Goal: Information Seeking & Learning: Learn about a topic

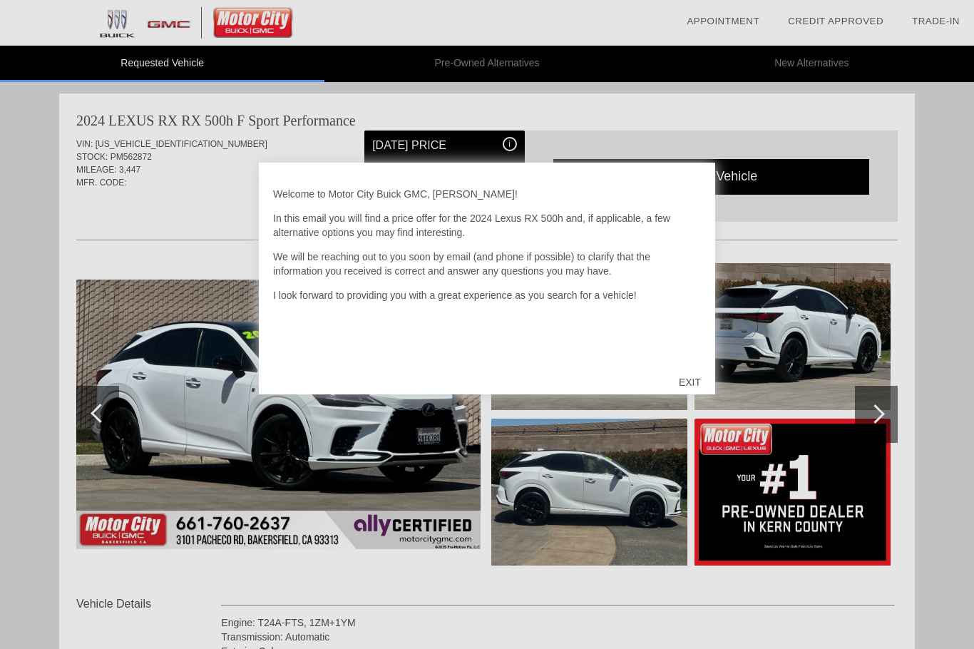
click at [682, 376] on div "EXIT" at bounding box center [690, 382] width 51 height 43
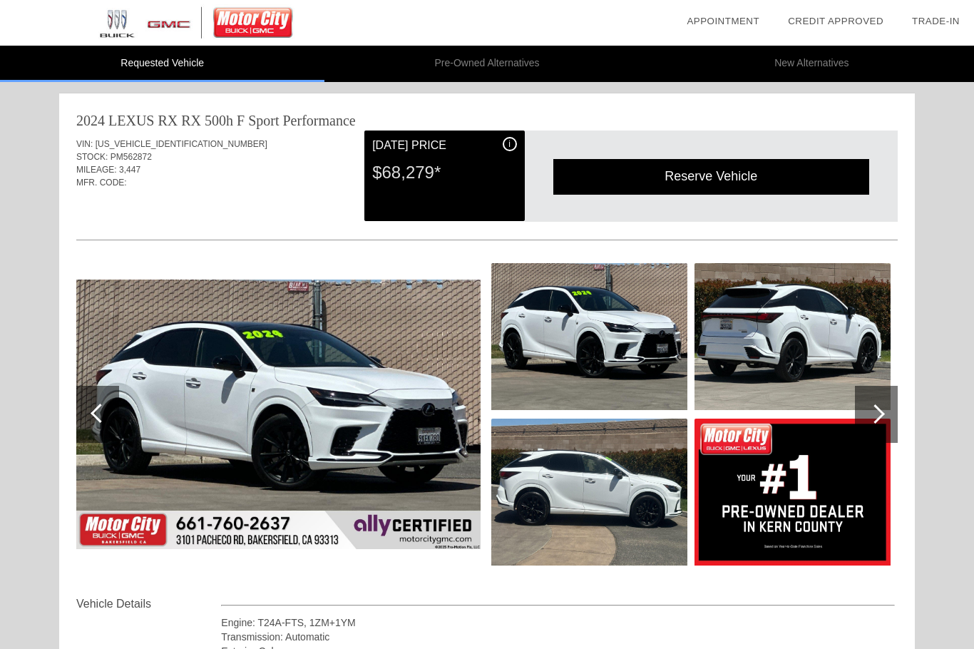
click at [801, 349] on img at bounding box center [793, 336] width 196 height 147
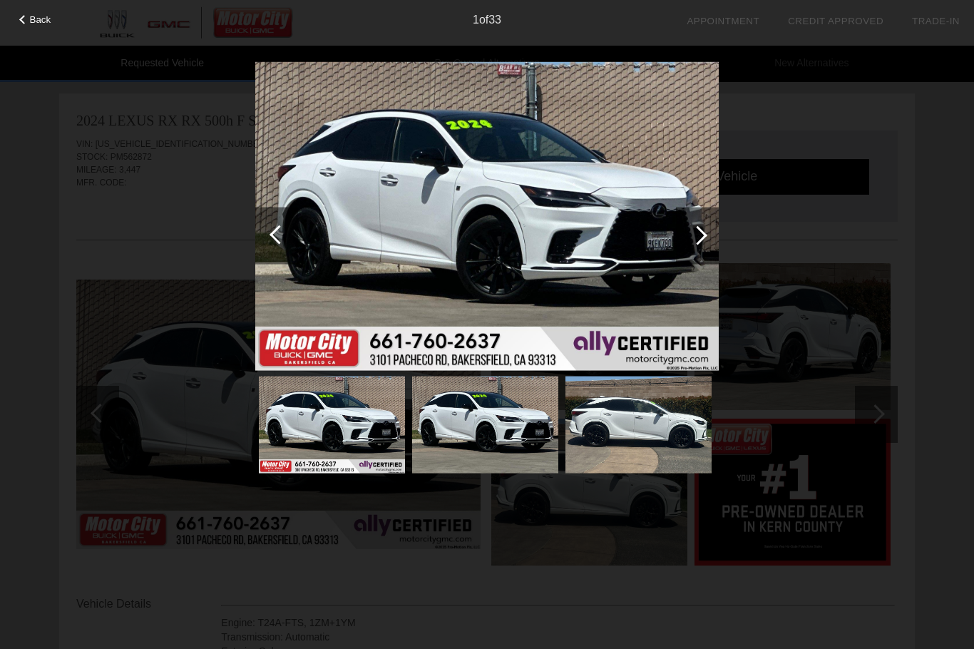
click at [703, 240] on div at bounding box center [697, 235] width 43 height 57
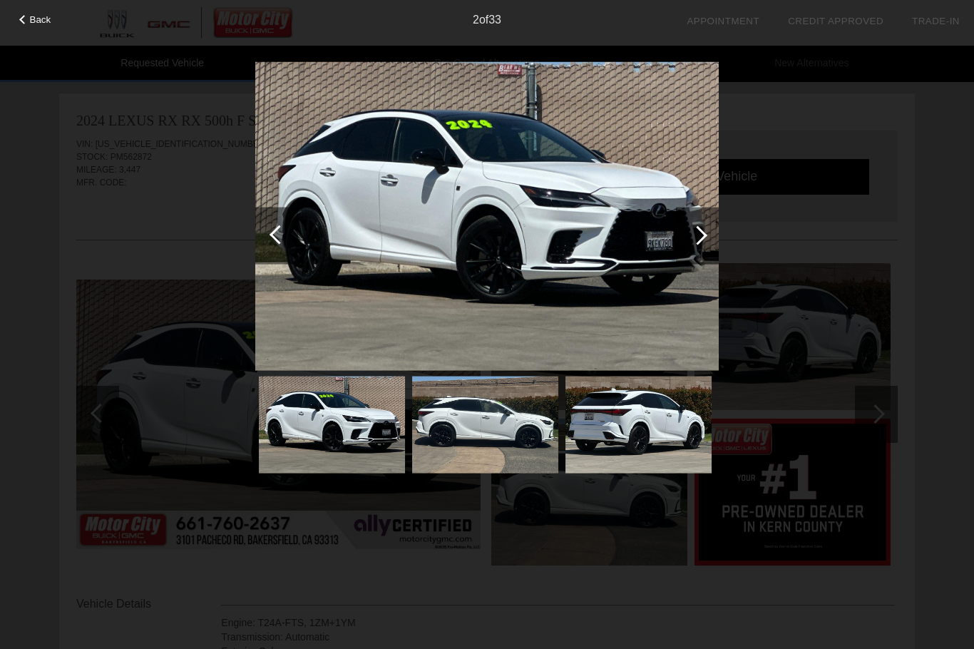
click at [695, 240] on div at bounding box center [697, 234] width 19 height 19
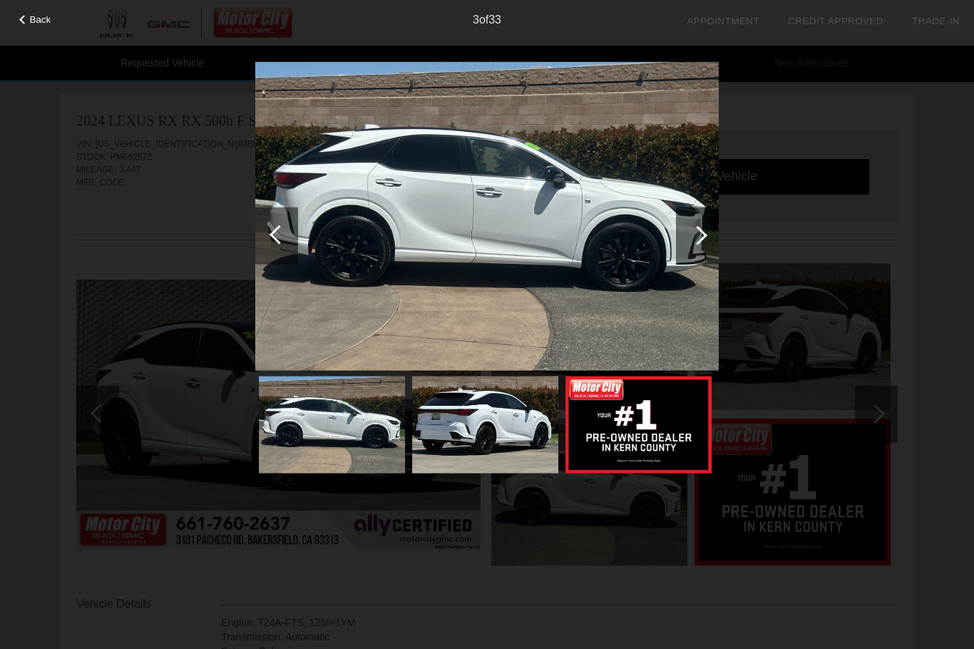
click at [704, 240] on div at bounding box center [697, 235] width 43 height 57
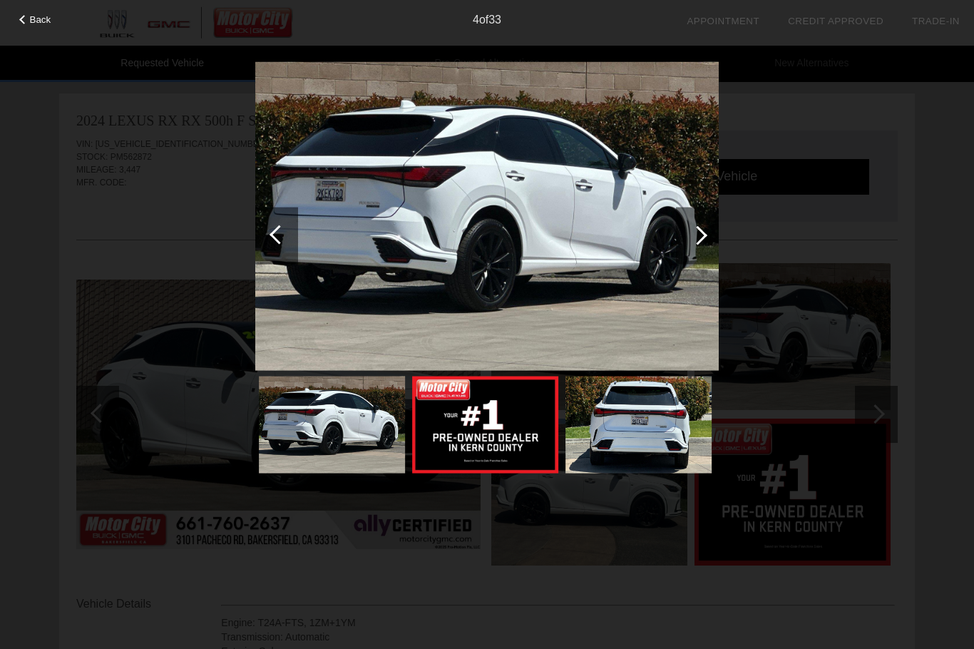
click at [692, 242] on div at bounding box center [697, 235] width 43 height 57
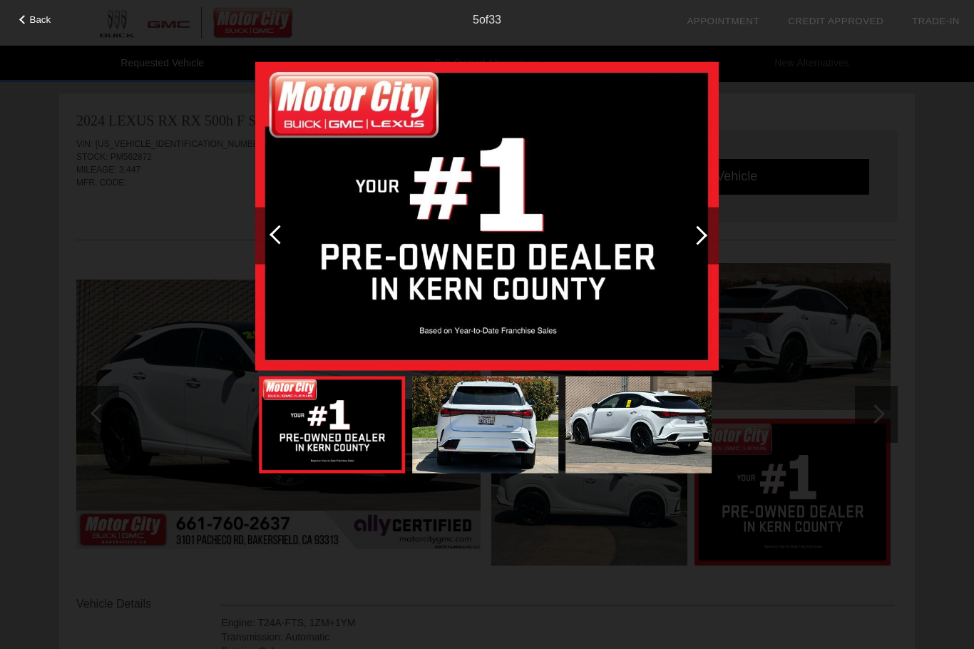
click at [700, 244] on div at bounding box center [697, 235] width 43 height 57
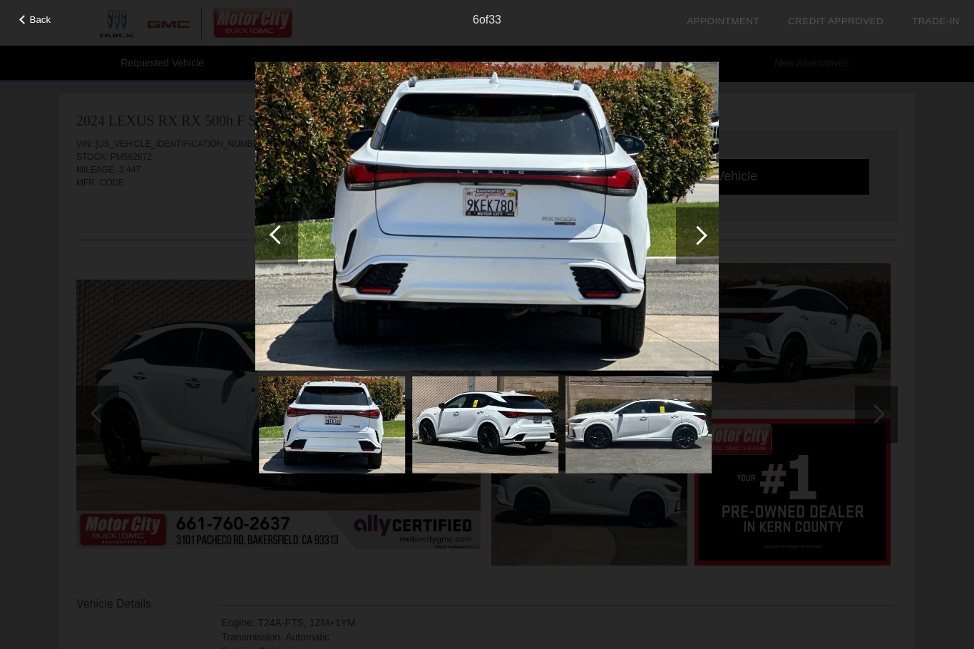
click at [701, 236] on div at bounding box center [697, 234] width 19 height 19
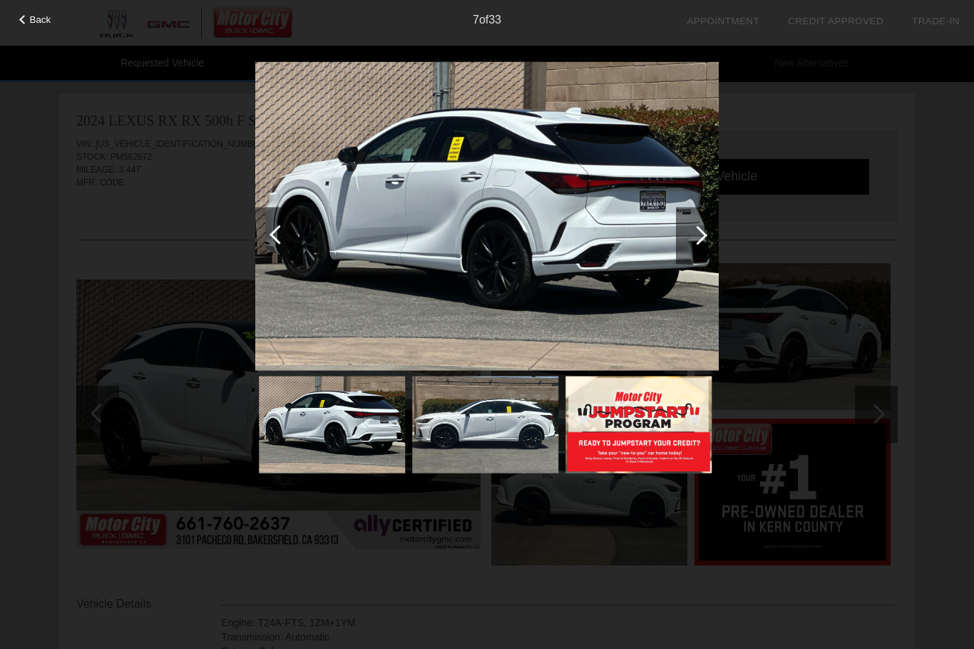
click at [707, 232] on div at bounding box center [697, 235] width 43 height 57
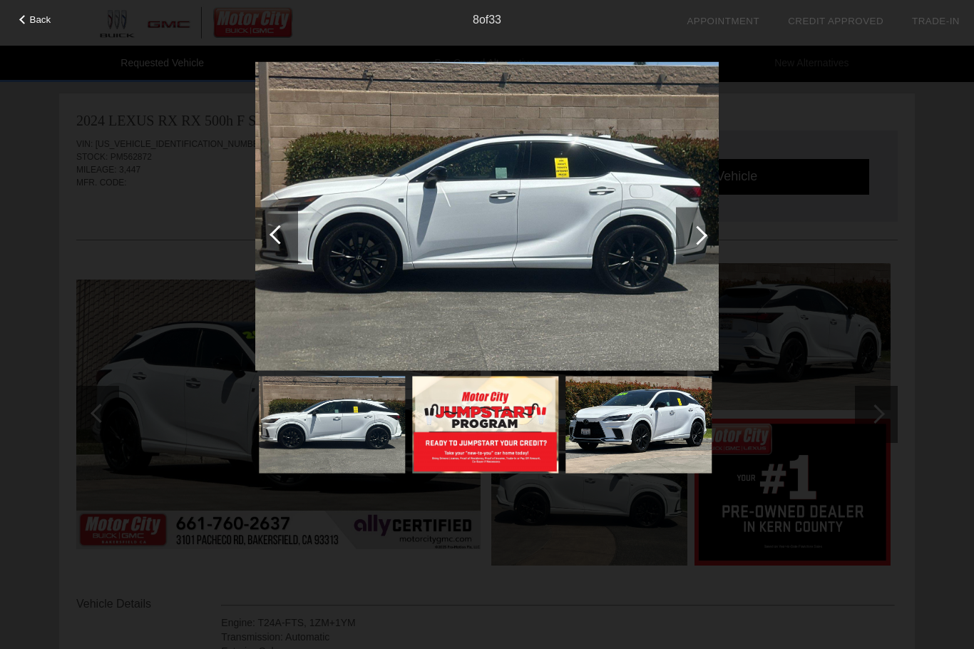
click at [700, 241] on div at bounding box center [697, 234] width 19 height 19
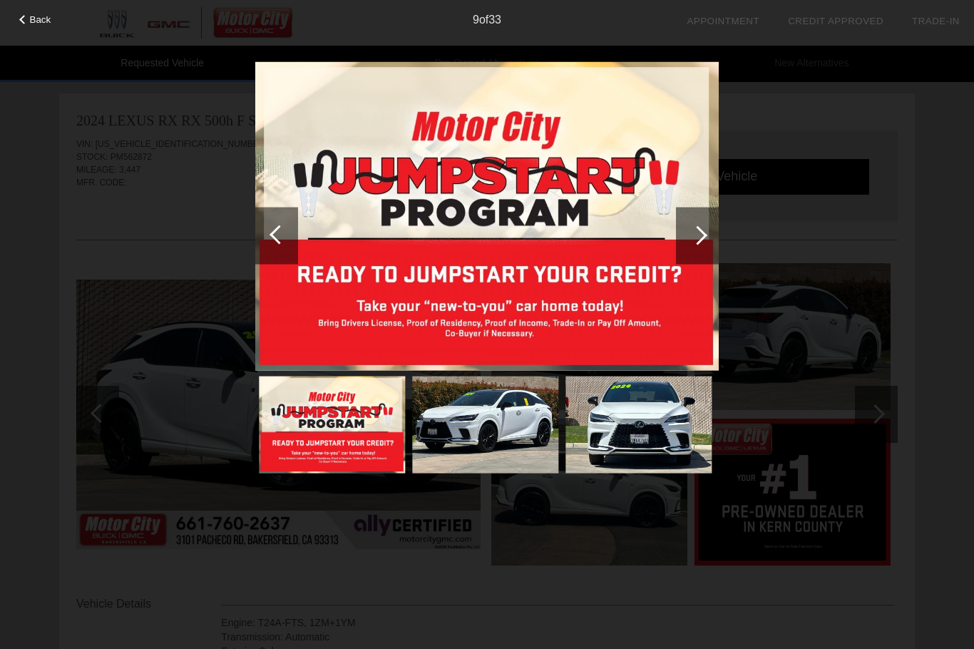
click at [700, 233] on div at bounding box center [697, 234] width 19 height 19
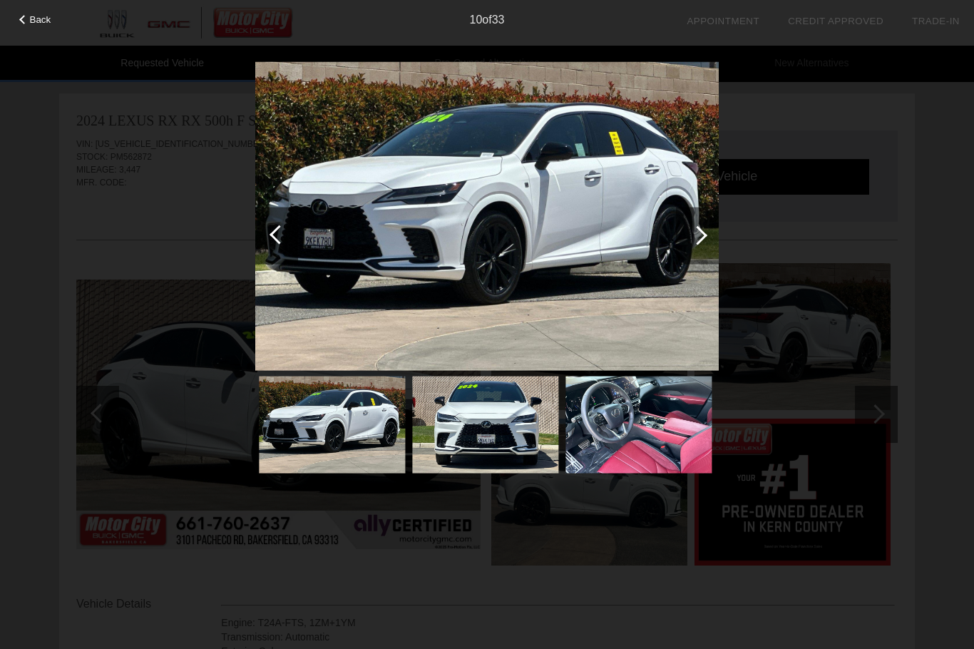
click at [702, 234] on div at bounding box center [697, 234] width 19 height 19
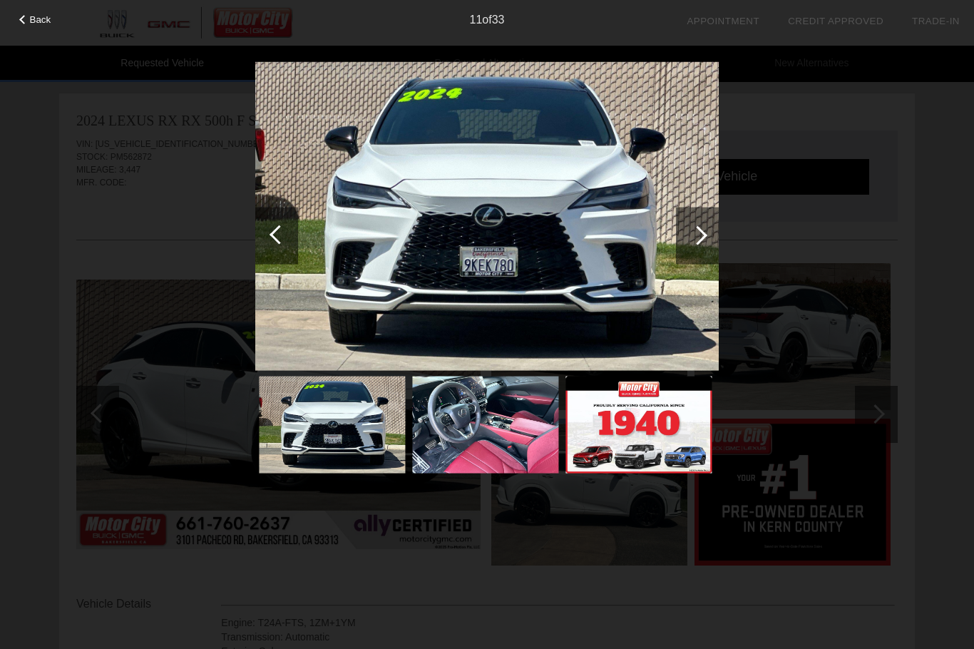
click at [697, 236] on div at bounding box center [697, 234] width 19 height 19
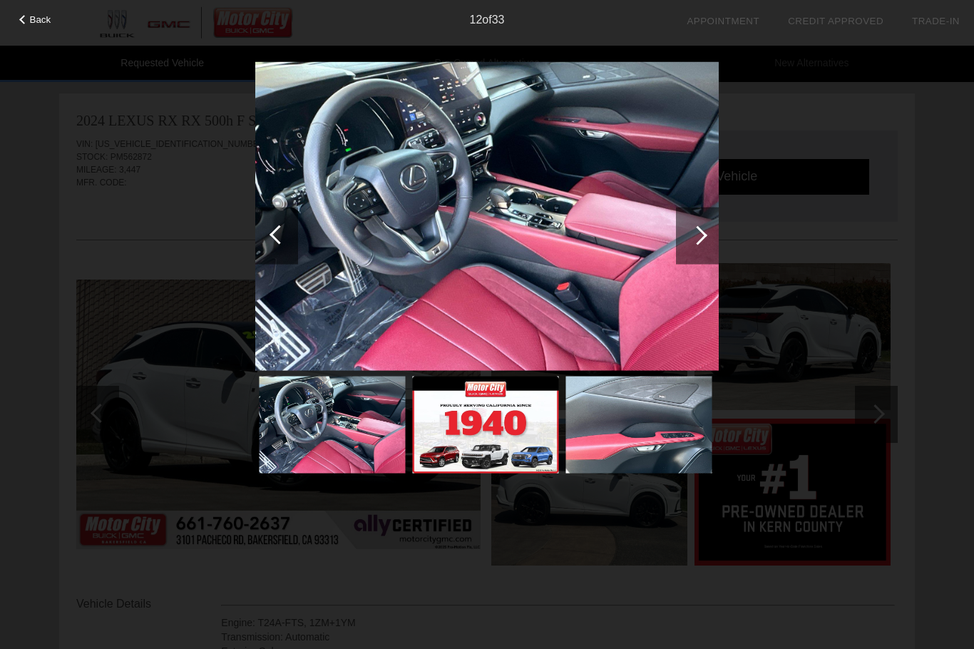
click at [692, 232] on div at bounding box center [697, 234] width 19 height 19
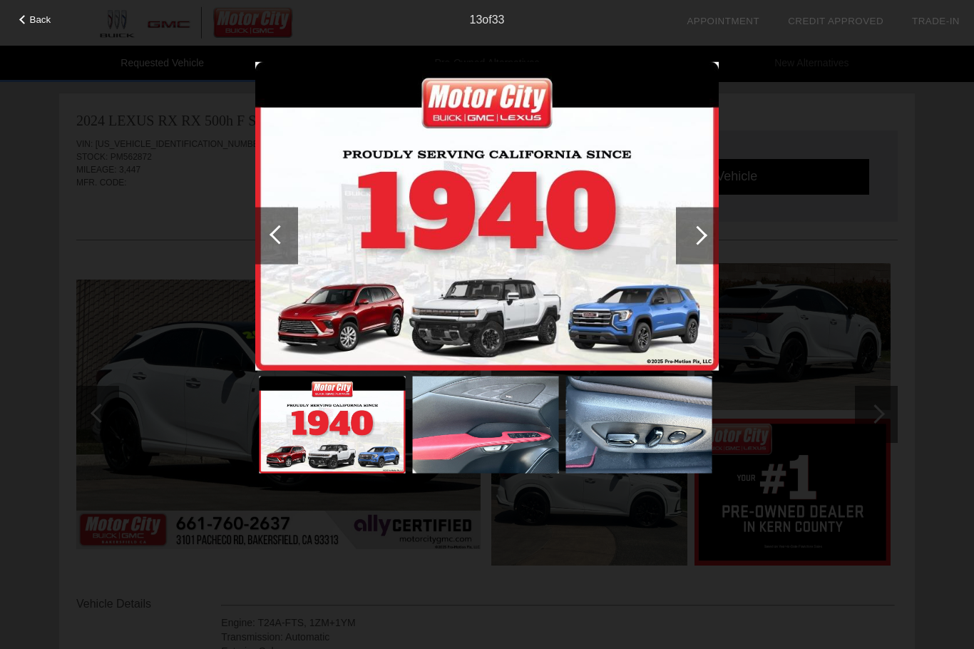
click at [695, 239] on div at bounding box center [697, 234] width 19 height 19
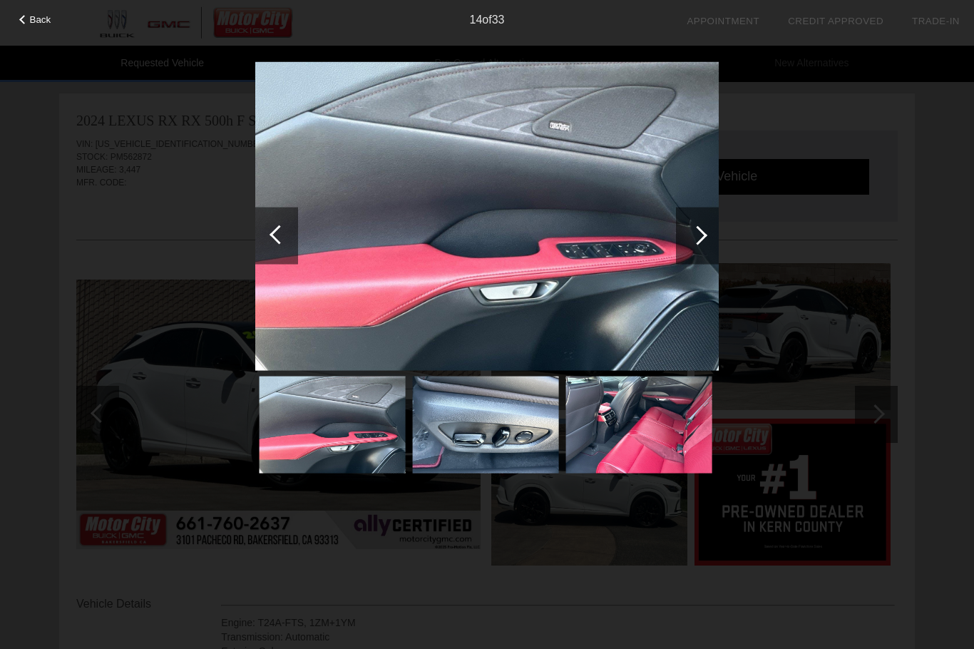
click at [695, 241] on div at bounding box center [697, 234] width 19 height 19
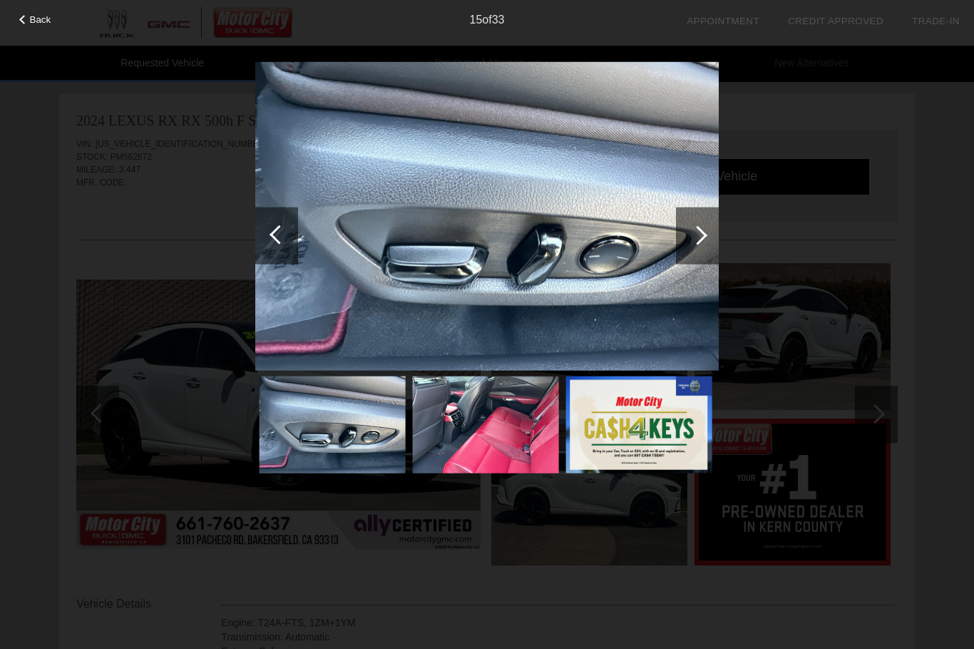
click at [696, 240] on div at bounding box center [697, 234] width 19 height 19
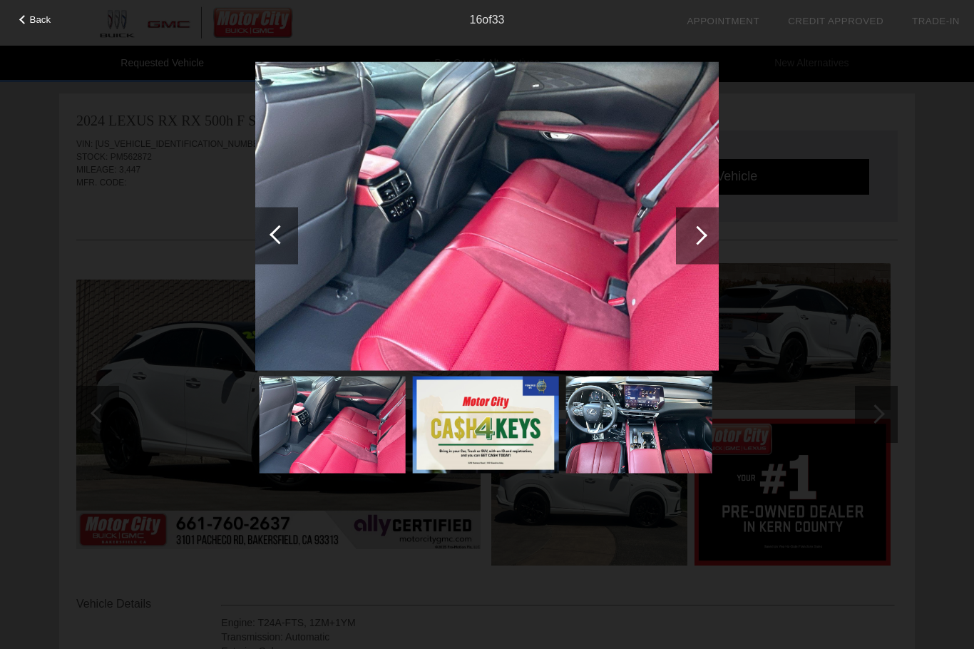
click at [704, 235] on div at bounding box center [697, 234] width 19 height 19
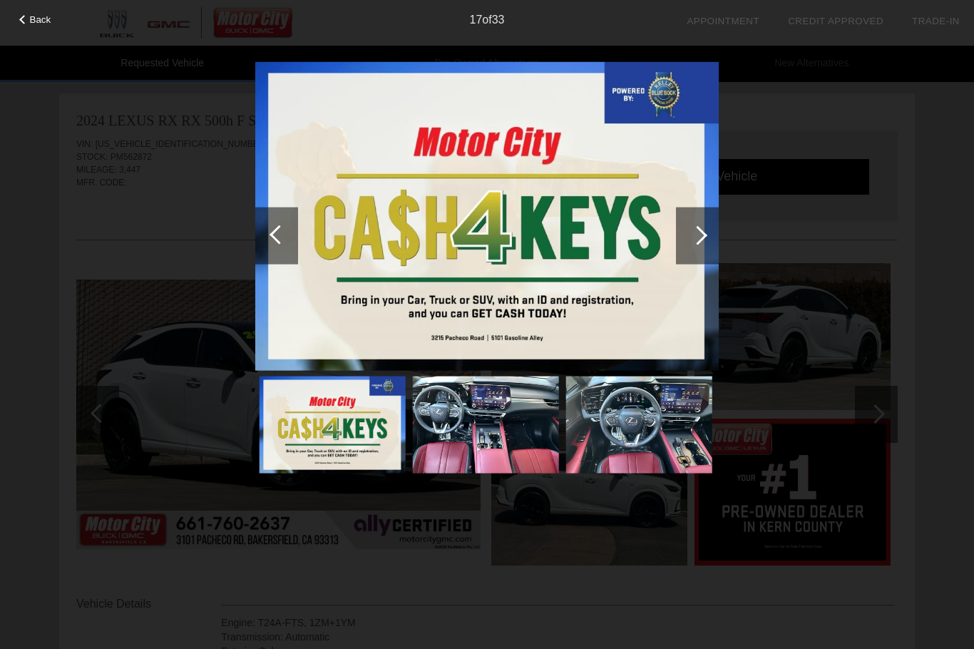
click at [691, 235] on div at bounding box center [697, 234] width 19 height 19
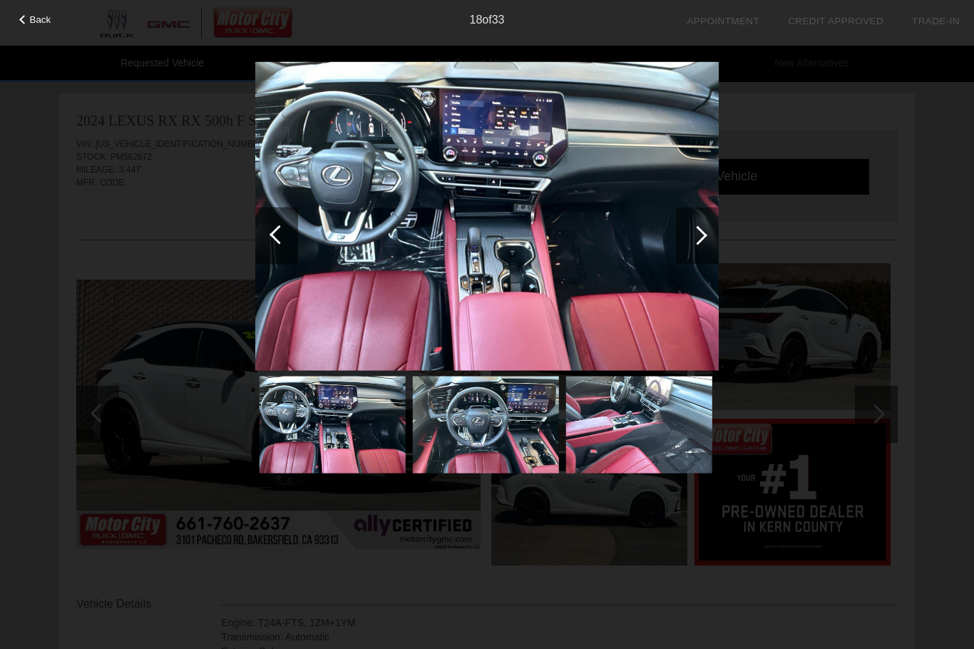
click at [693, 244] on div at bounding box center [697, 235] width 43 height 57
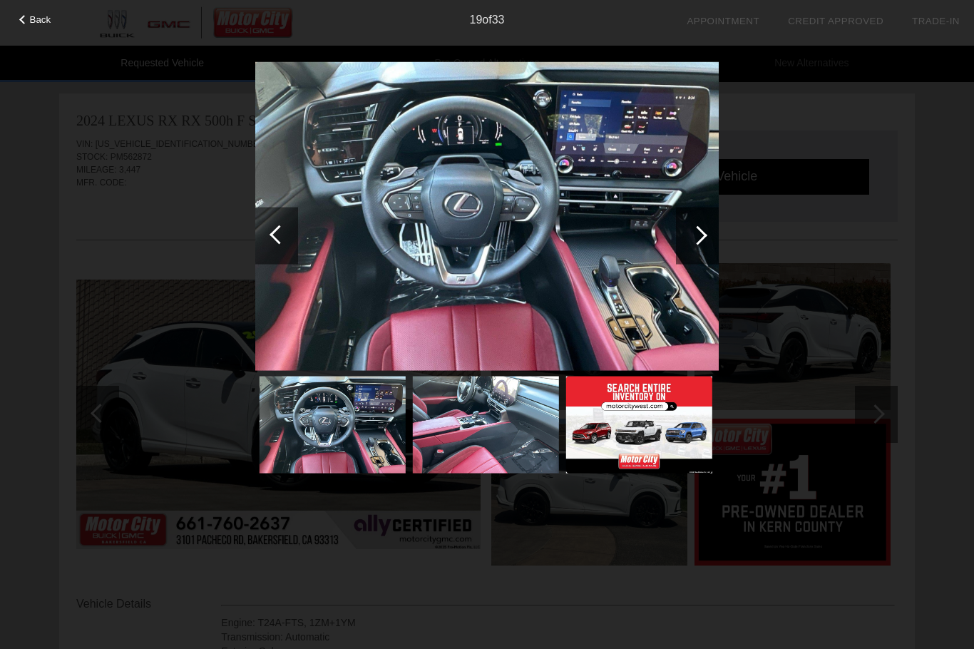
click at [702, 235] on div at bounding box center [697, 234] width 19 height 19
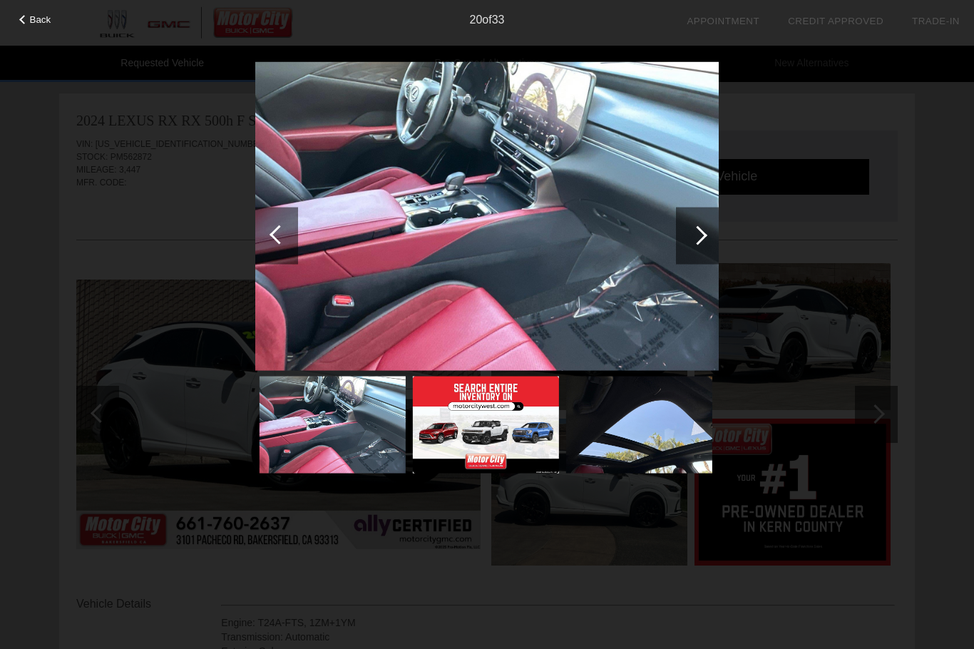
click at [697, 240] on div at bounding box center [697, 234] width 19 height 19
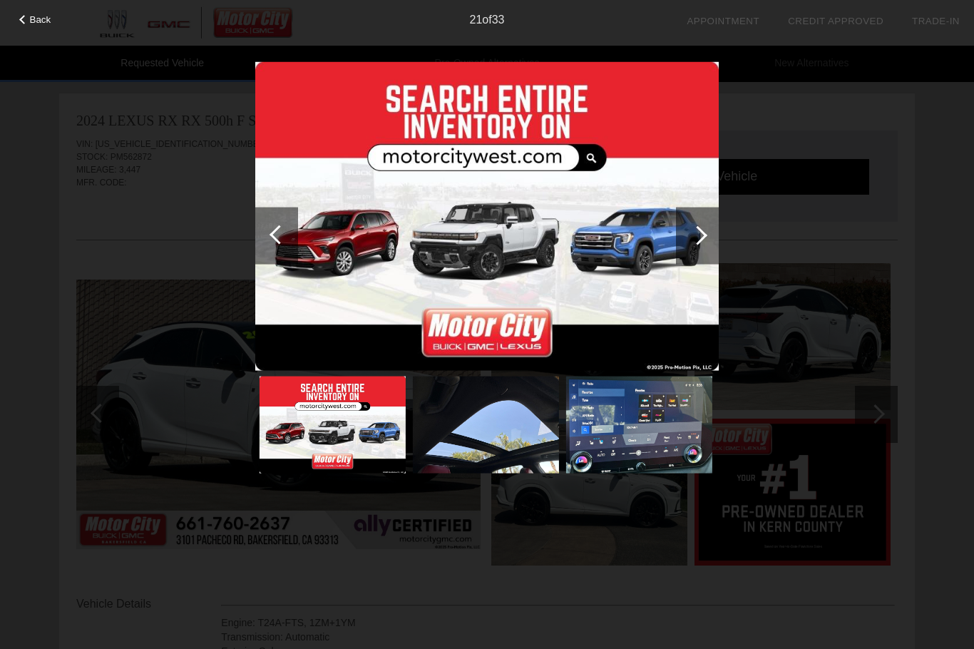
click at [700, 235] on div at bounding box center [697, 234] width 19 height 19
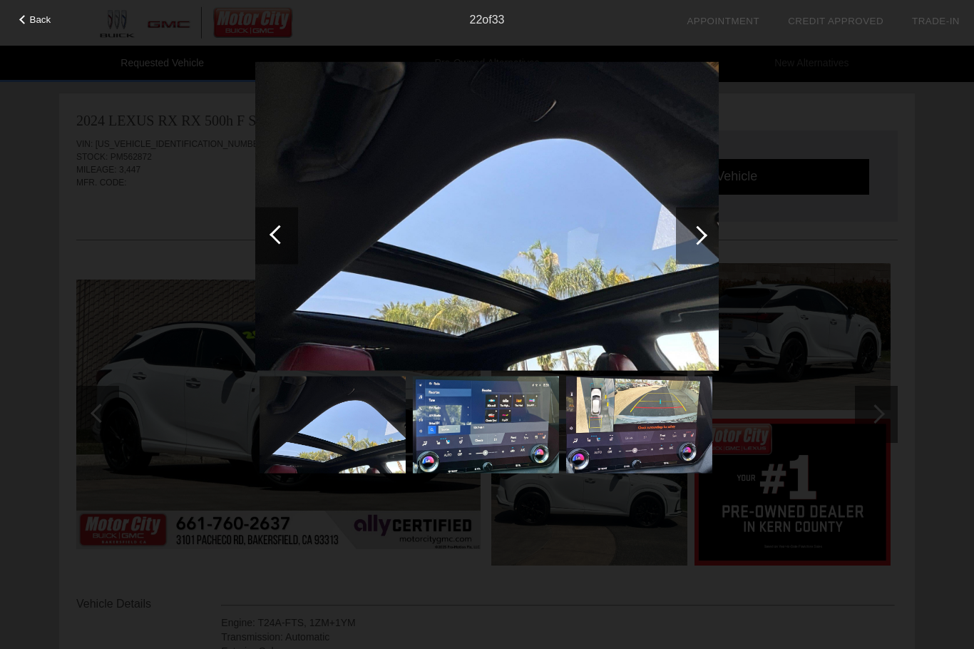
click at [697, 242] on div at bounding box center [697, 234] width 19 height 19
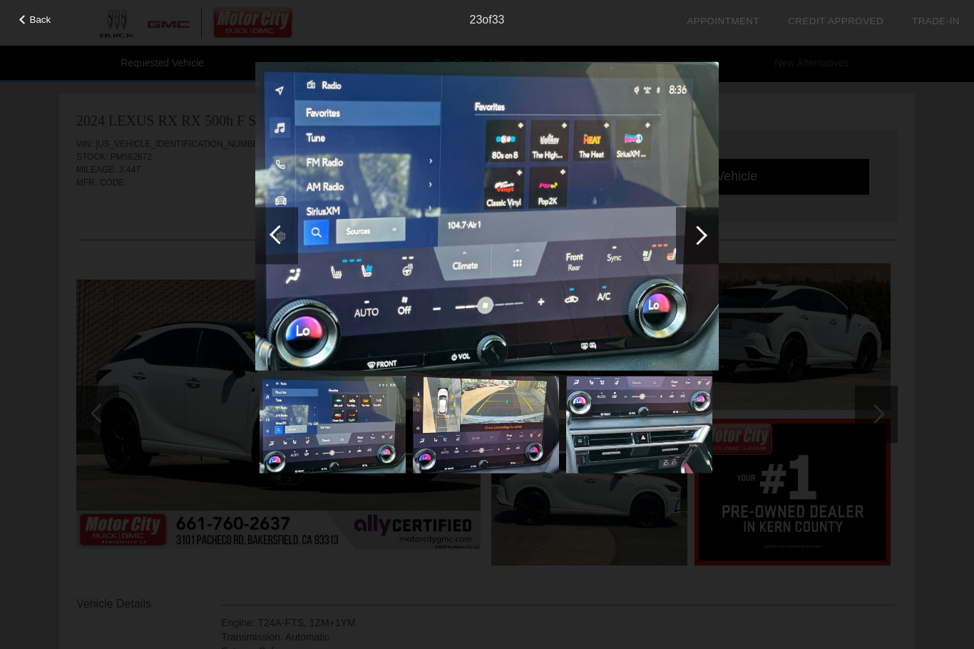
click at [697, 241] on div at bounding box center [697, 234] width 19 height 19
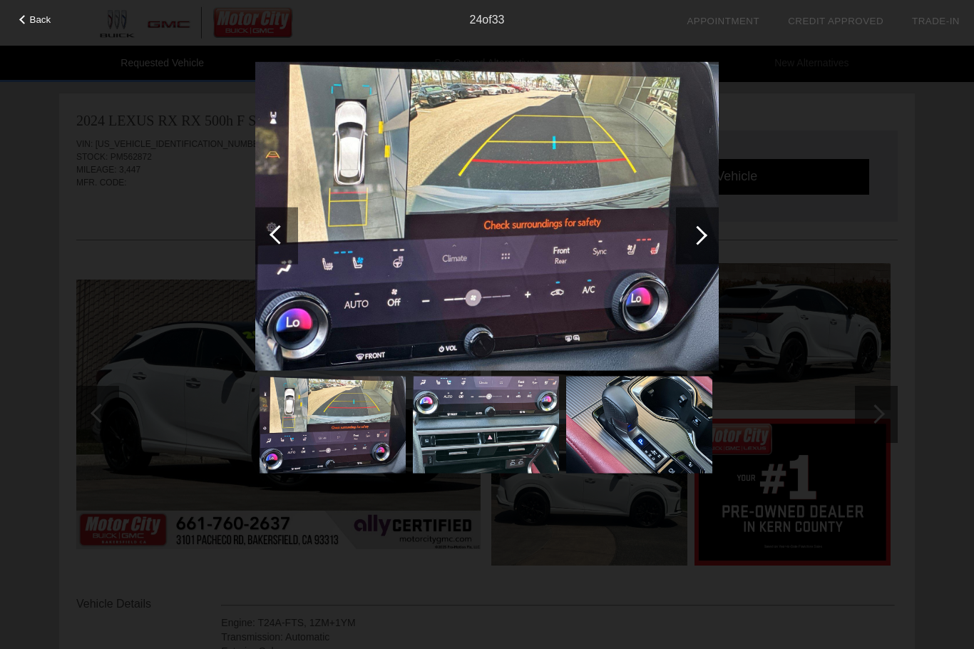
click at [702, 234] on div at bounding box center [697, 234] width 19 height 19
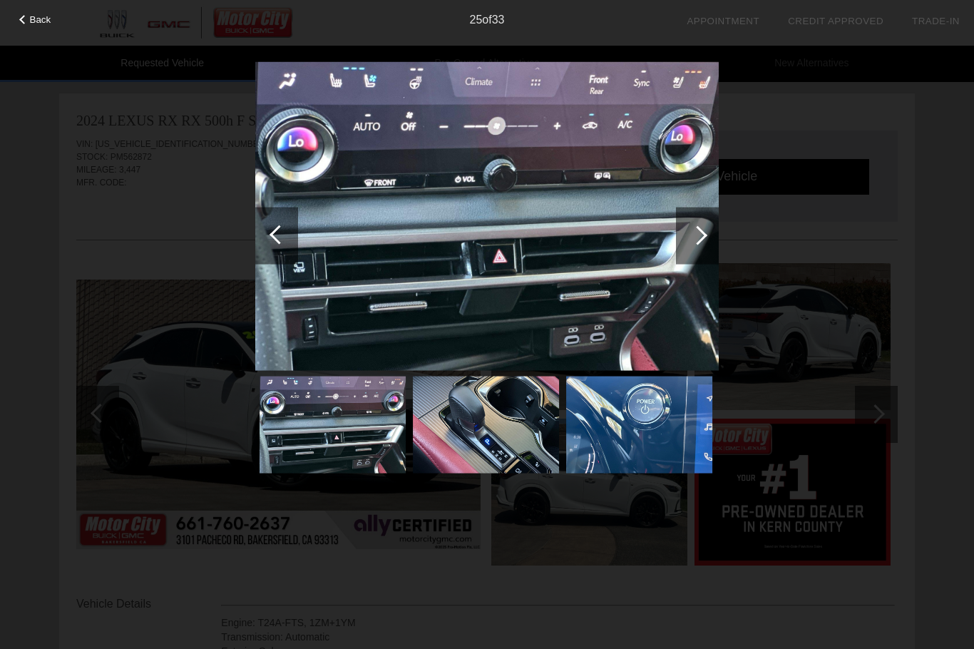
click at [699, 237] on div at bounding box center [697, 234] width 19 height 19
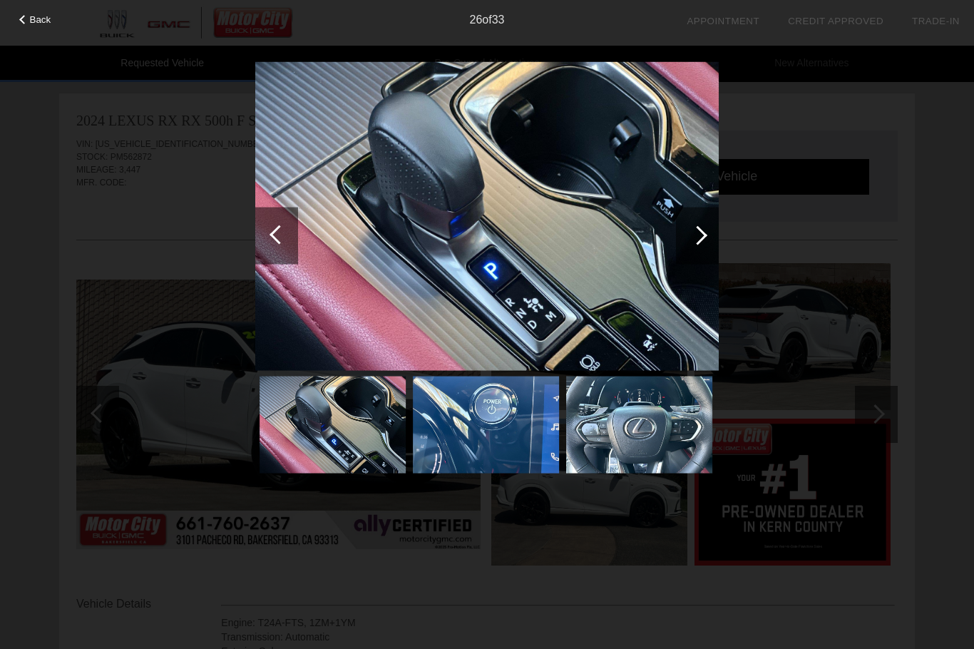
click at [700, 237] on div at bounding box center [697, 234] width 19 height 19
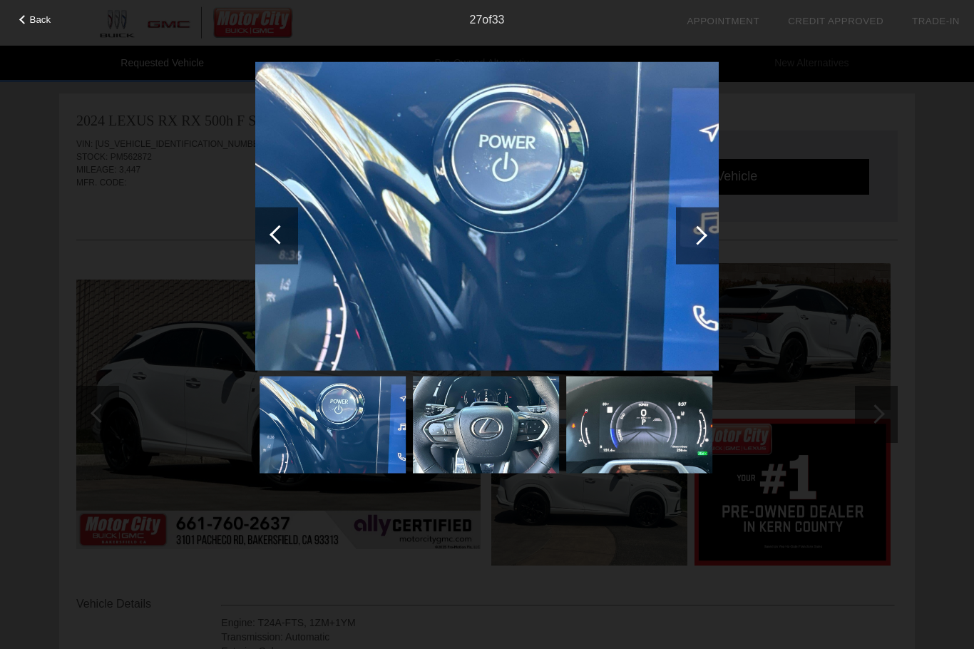
click at [277, 240] on div at bounding box center [279, 234] width 19 height 19
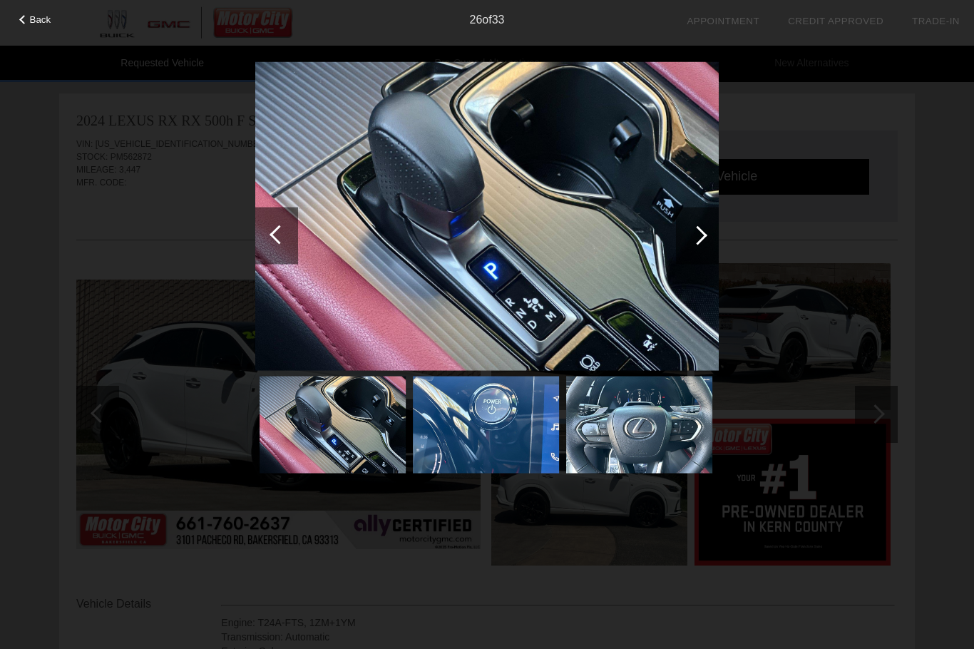
click at [701, 234] on div at bounding box center [697, 234] width 19 height 19
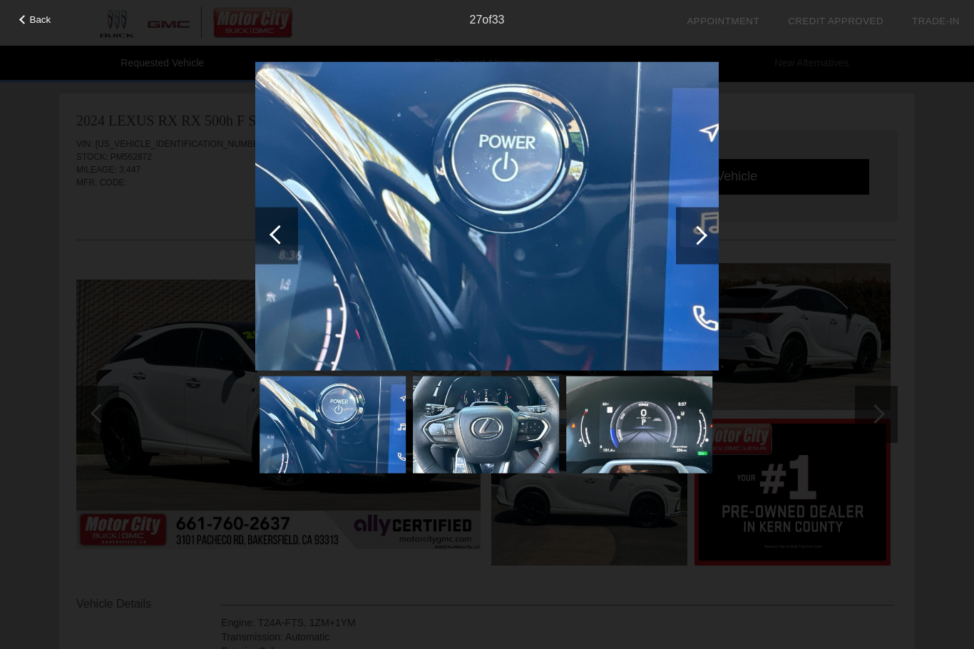
click at [696, 242] on div at bounding box center [697, 234] width 19 height 19
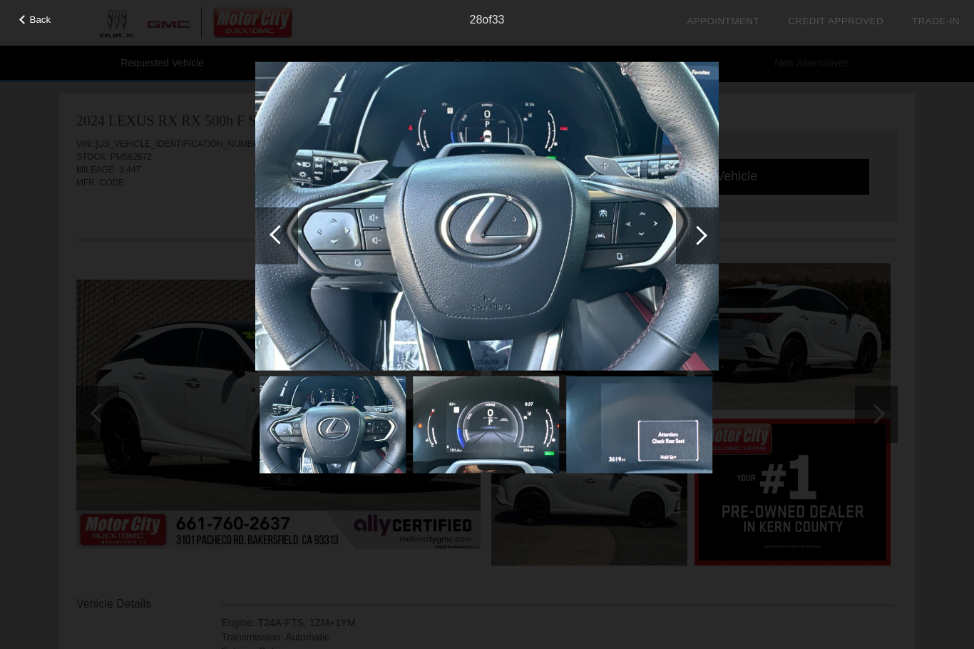
click at [700, 236] on div at bounding box center [697, 234] width 19 height 19
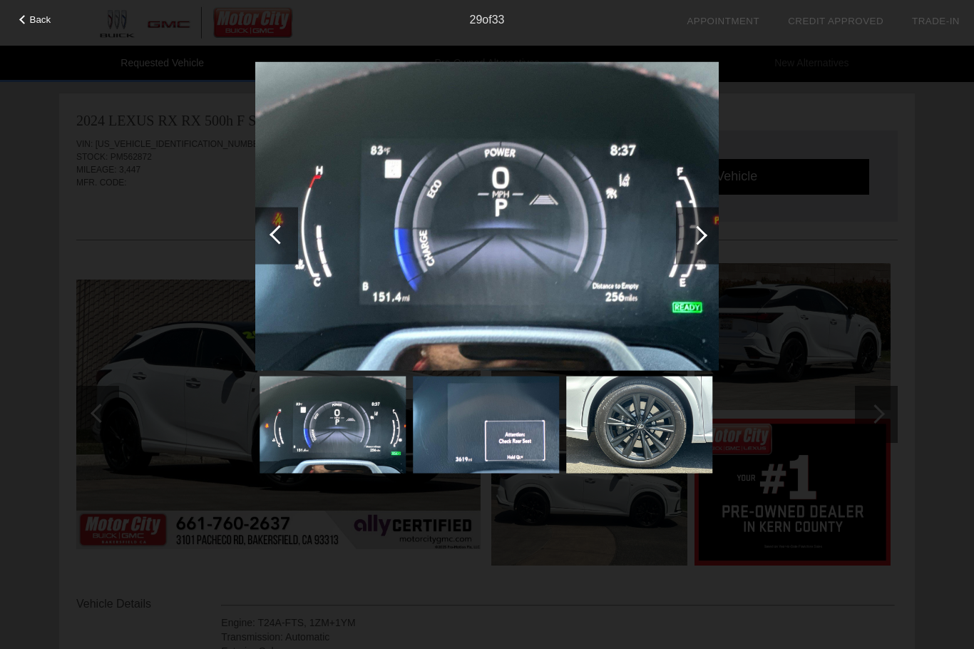
click at [266, 224] on div at bounding box center [276, 235] width 43 height 57
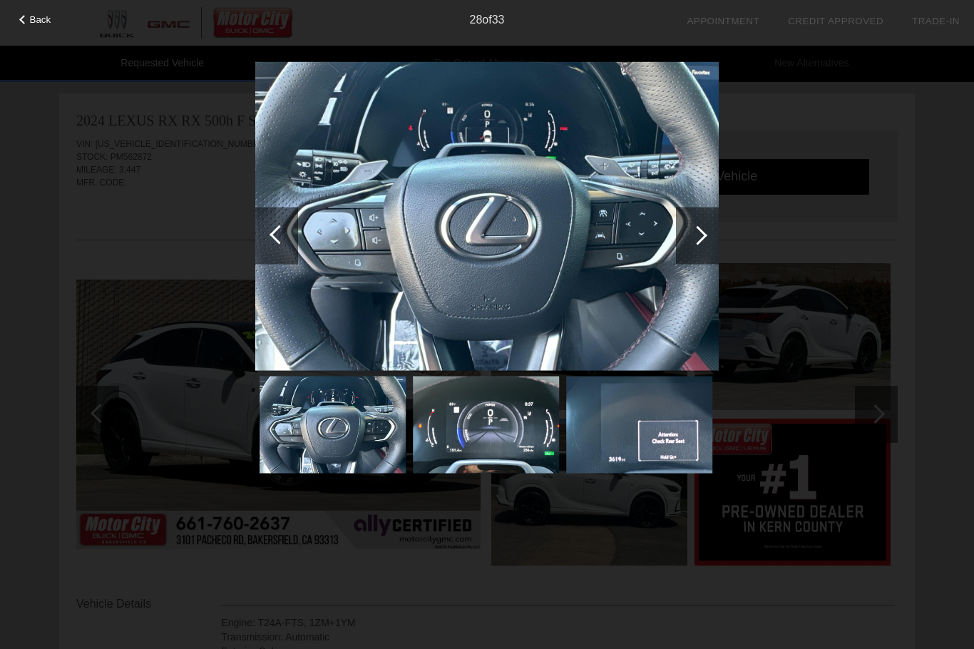
click at [696, 245] on div at bounding box center [697, 235] width 43 height 57
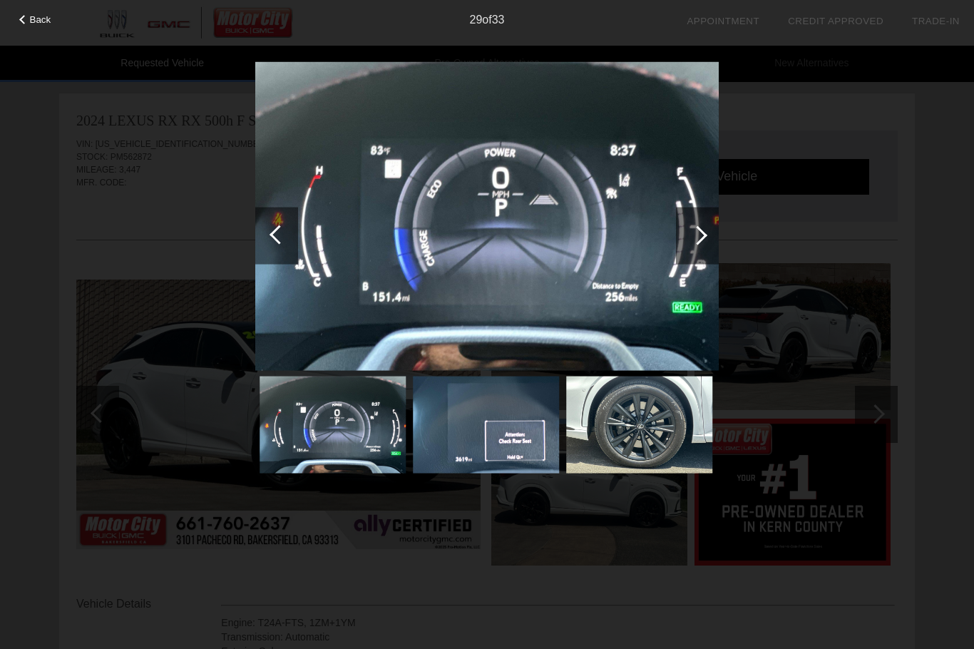
click at [705, 236] on div at bounding box center [697, 234] width 19 height 19
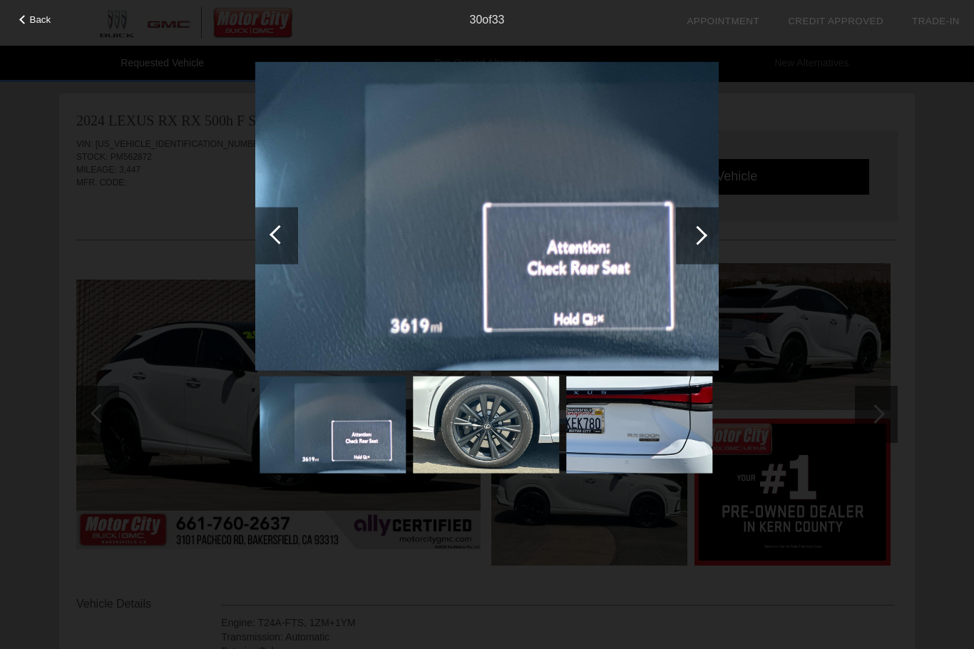
click at [700, 232] on div at bounding box center [697, 234] width 19 height 19
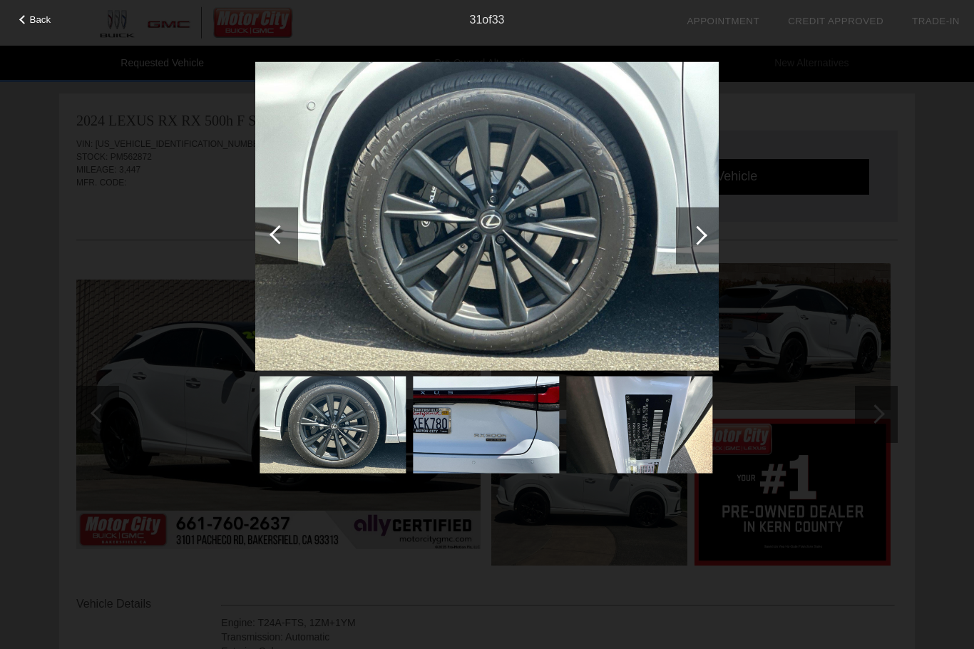
click at [700, 238] on div at bounding box center [697, 234] width 19 height 19
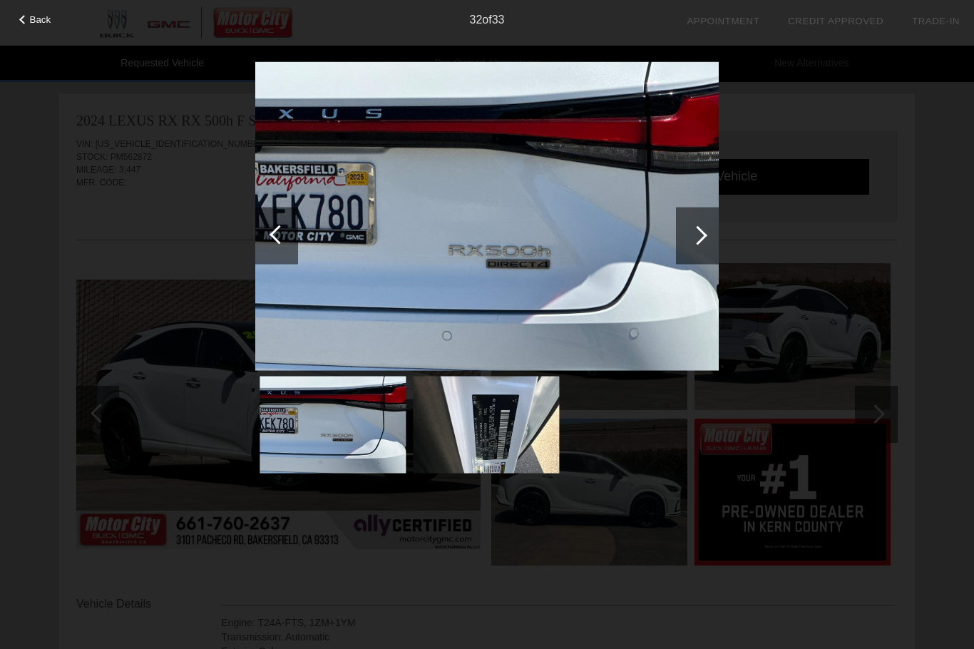
click at [699, 240] on div at bounding box center [697, 234] width 19 height 19
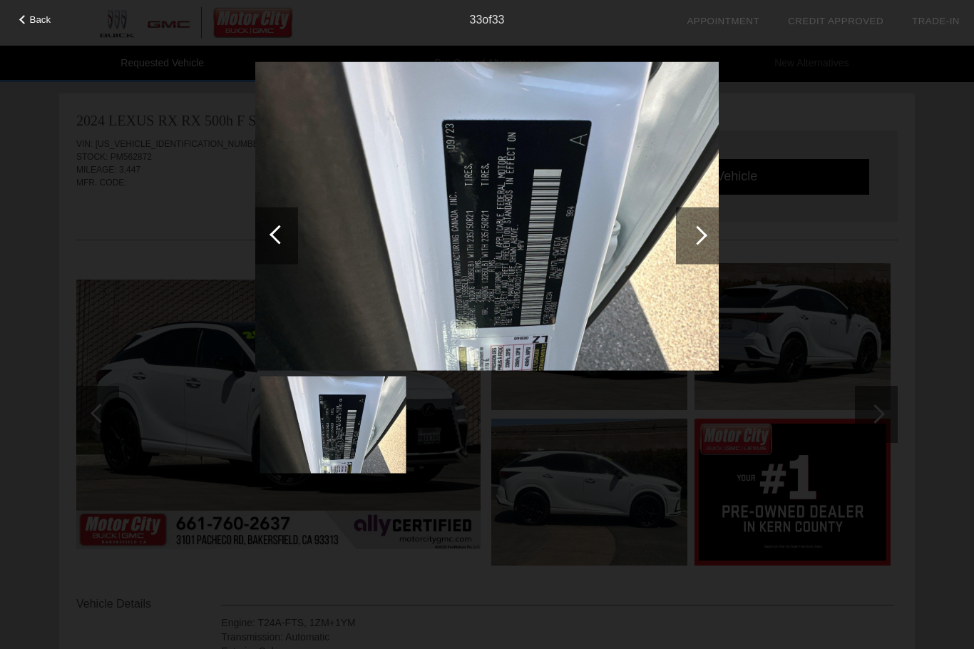
click at [685, 253] on div at bounding box center [697, 235] width 43 height 57
click at [704, 243] on div at bounding box center [697, 235] width 43 height 57
click at [705, 234] on div at bounding box center [697, 234] width 19 height 19
click at [702, 242] on div at bounding box center [697, 235] width 43 height 57
click at [278, 230] on div at bounding box center [279, 234] width 19 height 19
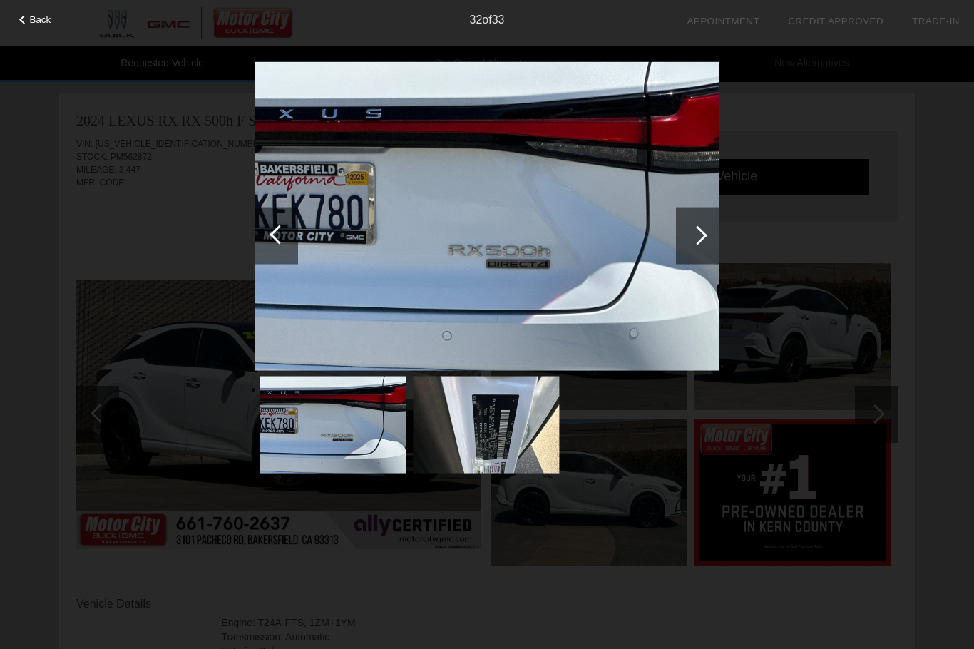
click at [284, 237] on div at bounding box center [279, 234] width 19 height 19
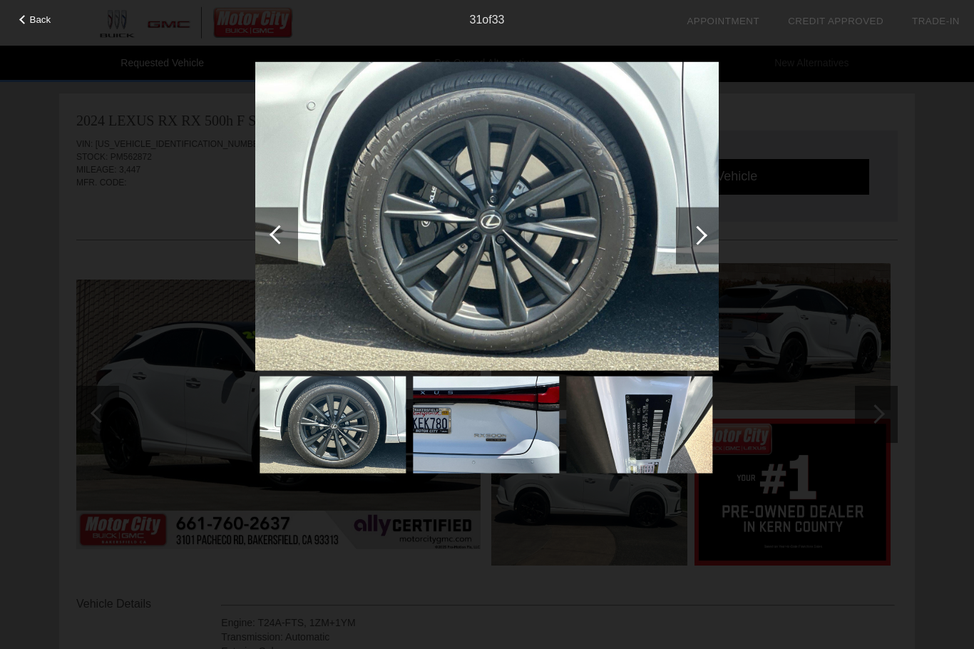
click at [282, 235] on div at bounding box center [279, 234] width 19 height 19
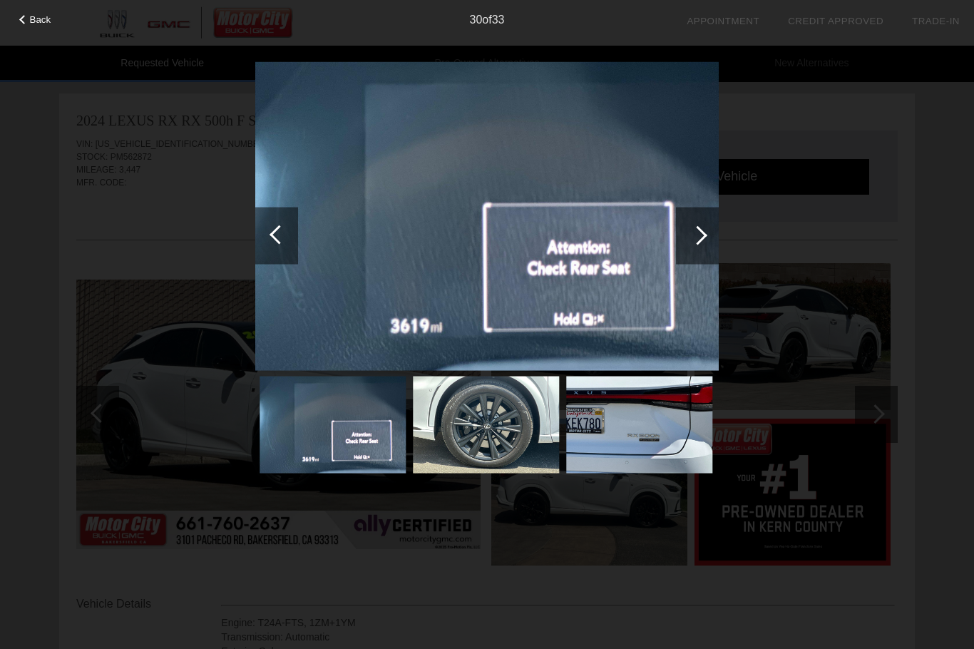
click at [277, 230] on div at bounding box center [279, 234] width 19 height 19
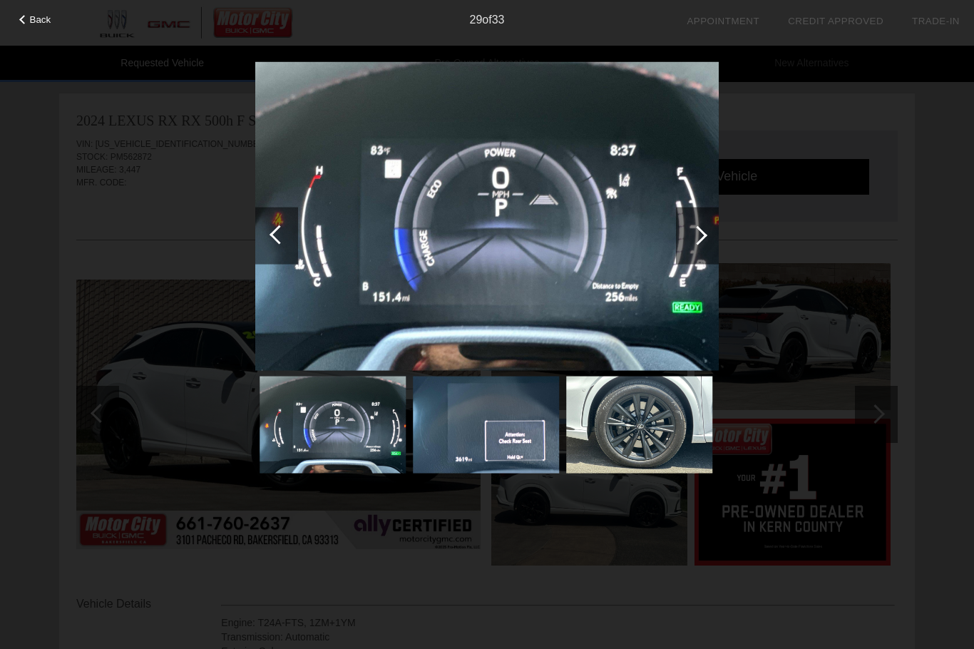
click at [277, 227] on div at bounding box center [279, 234] width 19 height 19
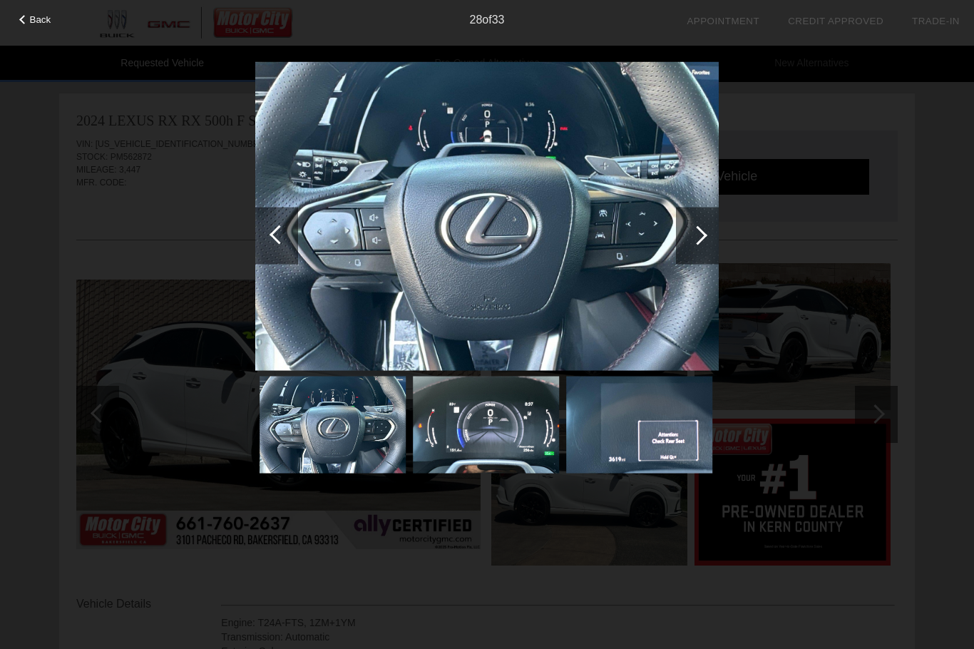
click at [280, 228] on div at bounding box center [279, 234] width 19 height 19
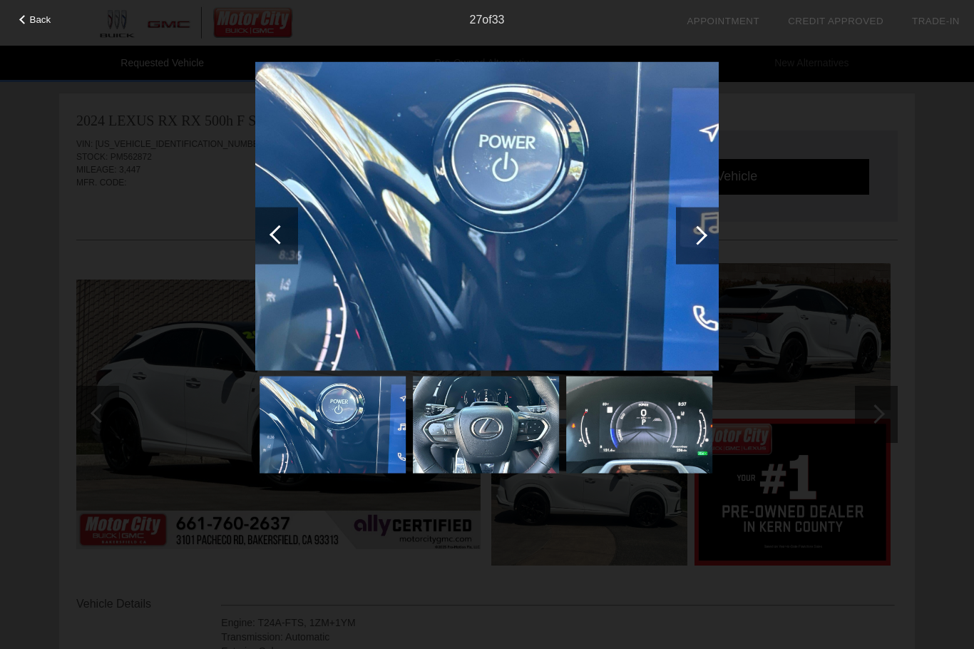
click at [277, 231] on div at bounding box center [279, 234] width 19 height 19
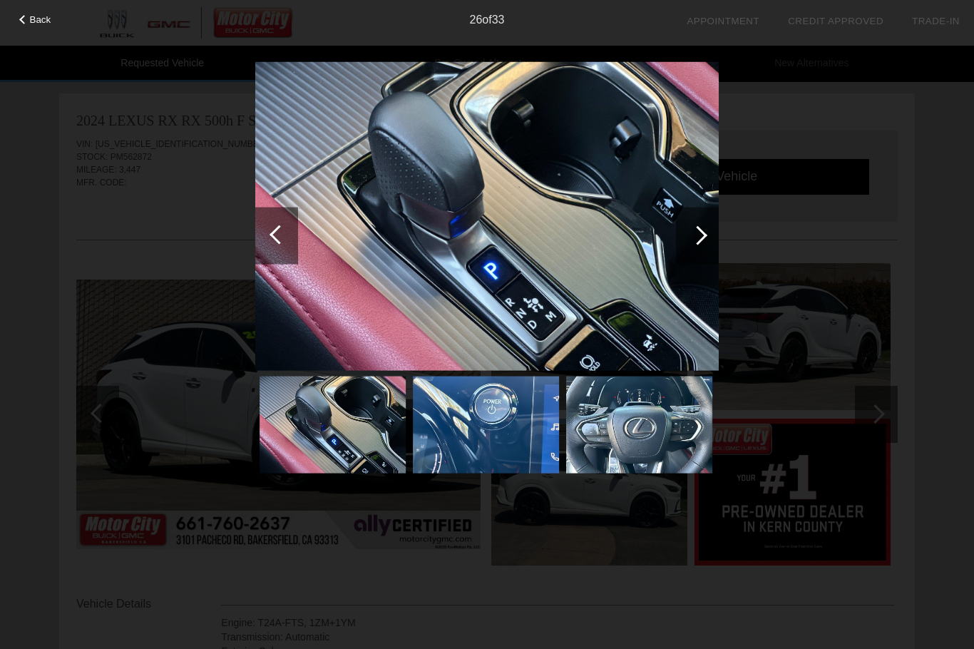
click at [278, 233] on div at bounding box center [279, 234] width 19 height 19
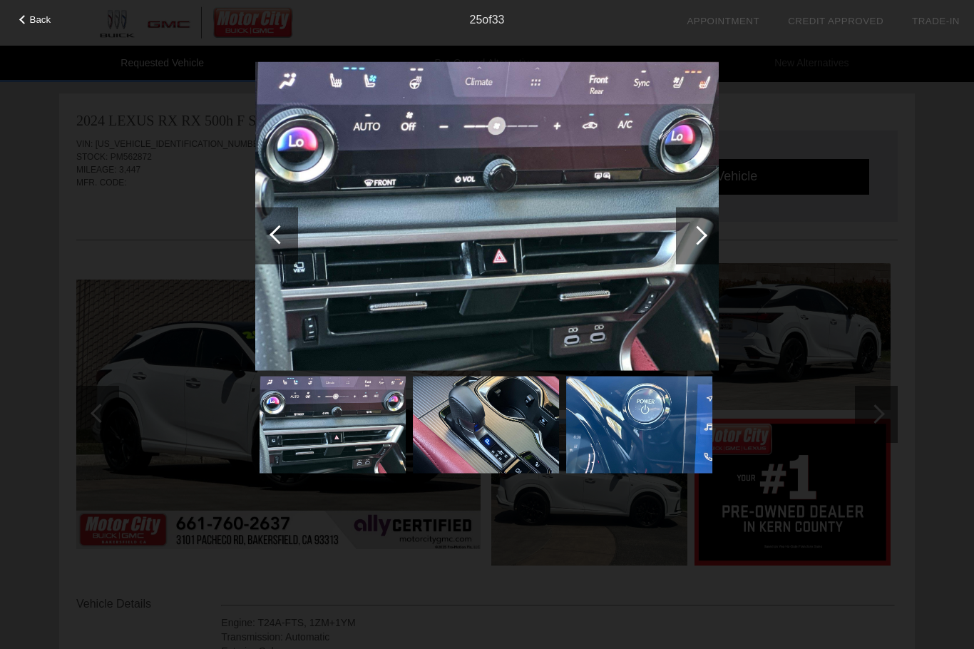
click at [284, 242] on div at bounding box center [276, 235] width 43 height 57
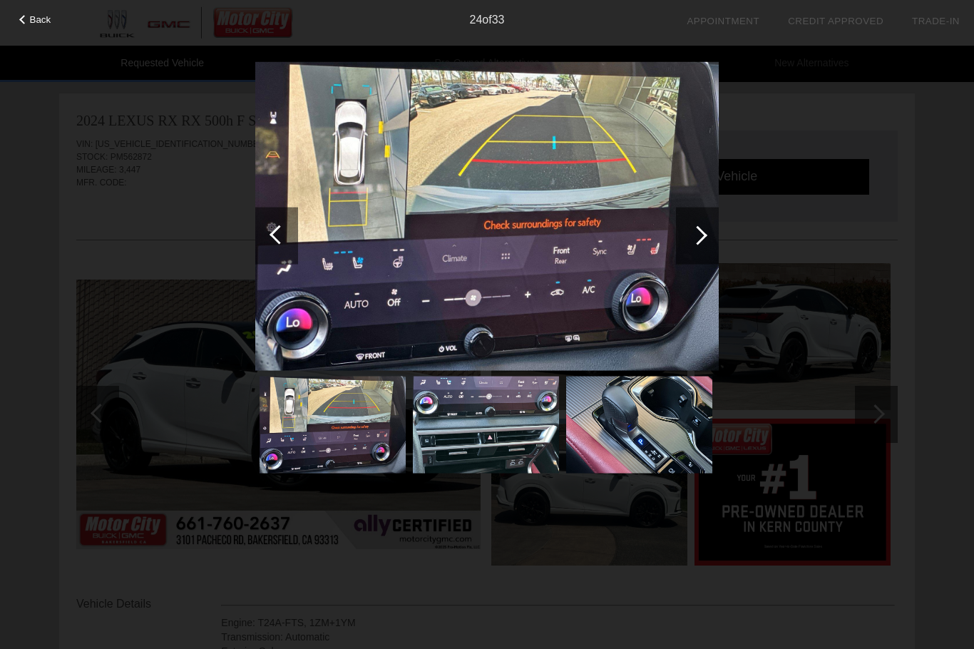
click at [280, 233] on div at bounding box center [279, 234] width 19 height 19
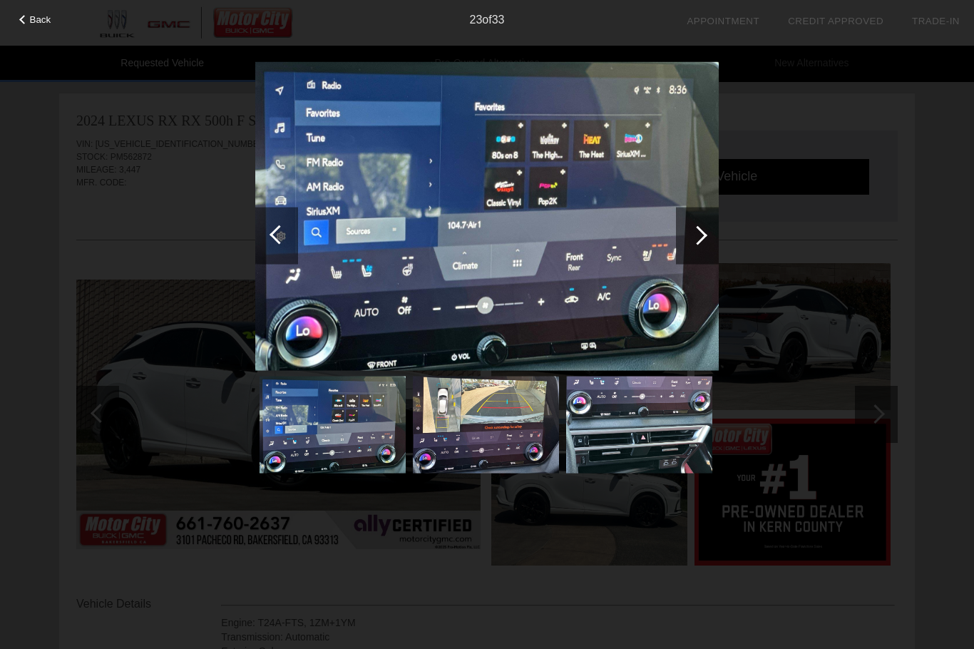
click at [278, 232] on div at bounding box center [279, 234] width 19 height 19
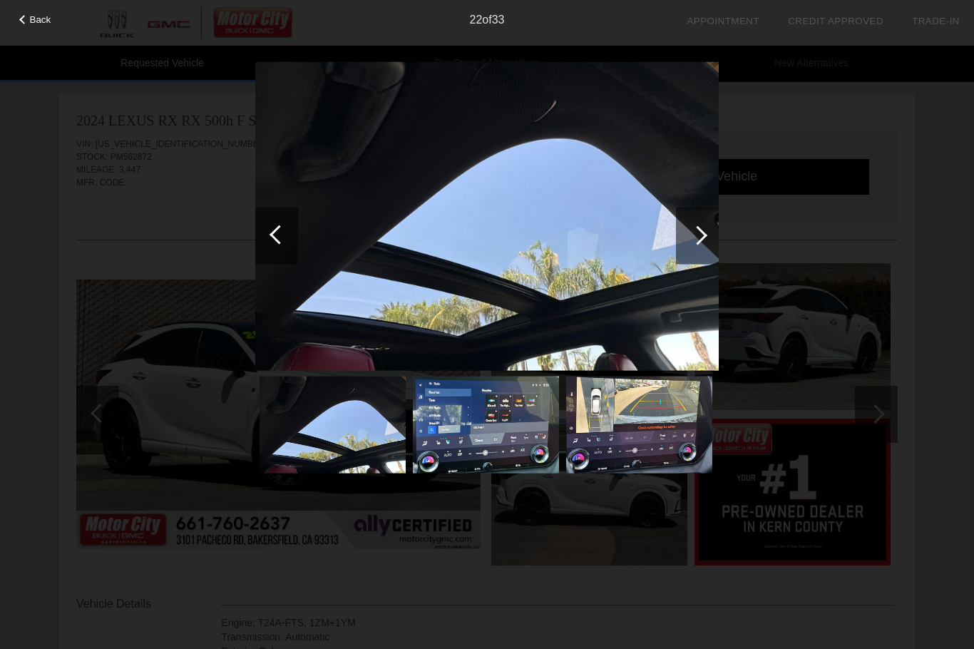
click at [282, 233] on div at bounding box center [279, 234] width 19 height 19
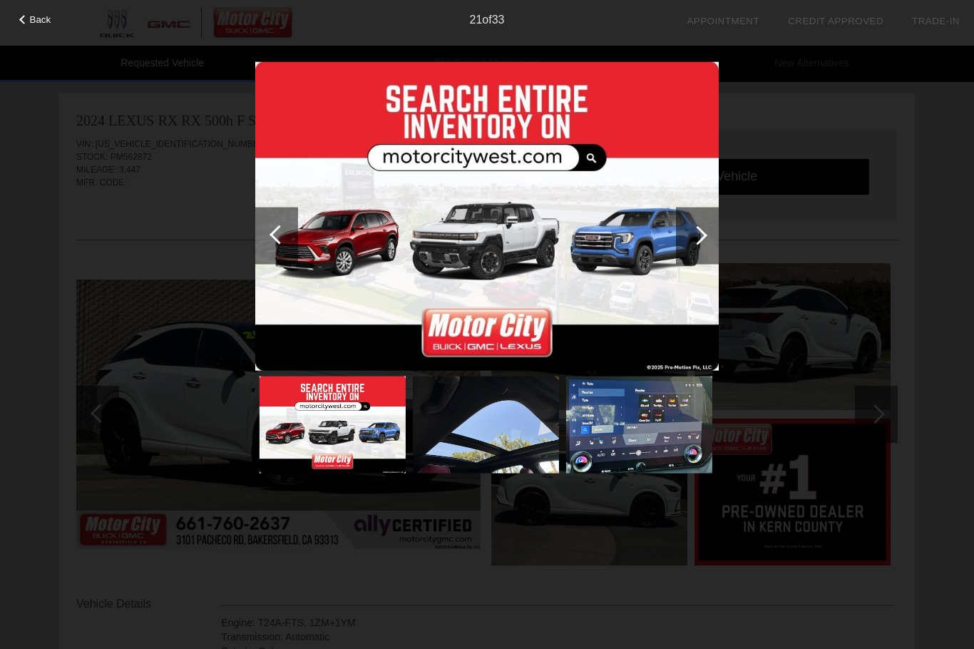
click at [277, 230] on div at bounding box center [279, 234] width 19 height 19
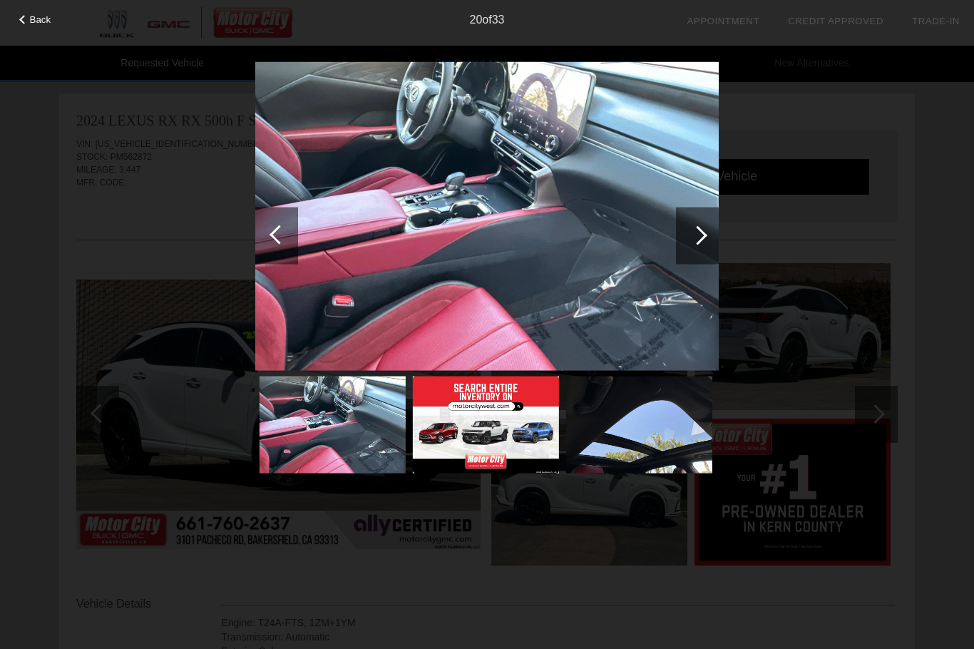
click at [272, 231] on div at bounding box center [276, 235] width 43 height 57
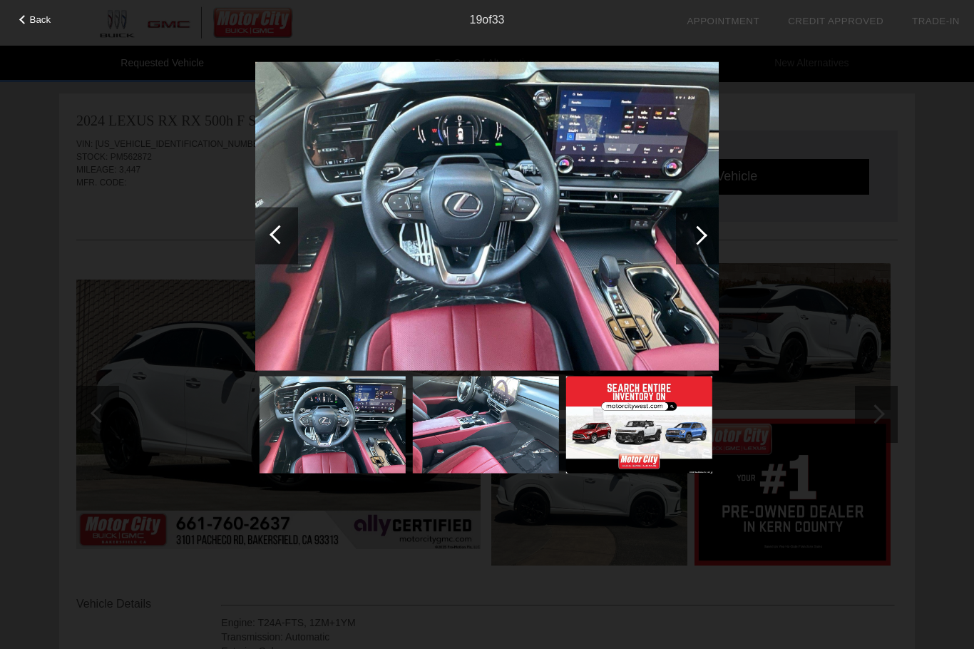
click at [283, 237] on div at bounding box center [279, 234] width 19 height 19
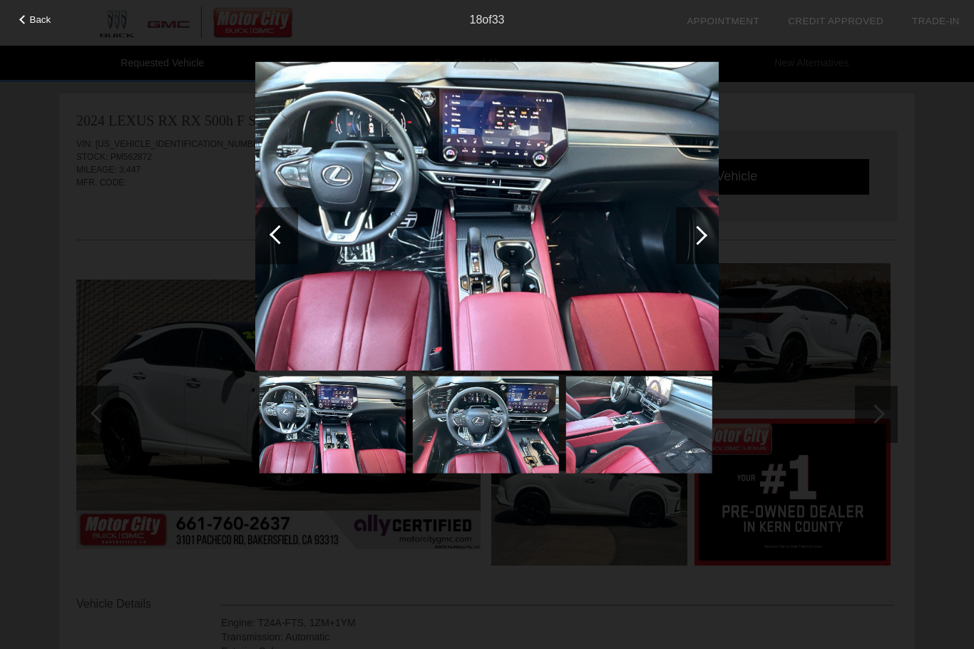
click at [277, 232] on div at bounding box center [279, 234] width 19 height 19
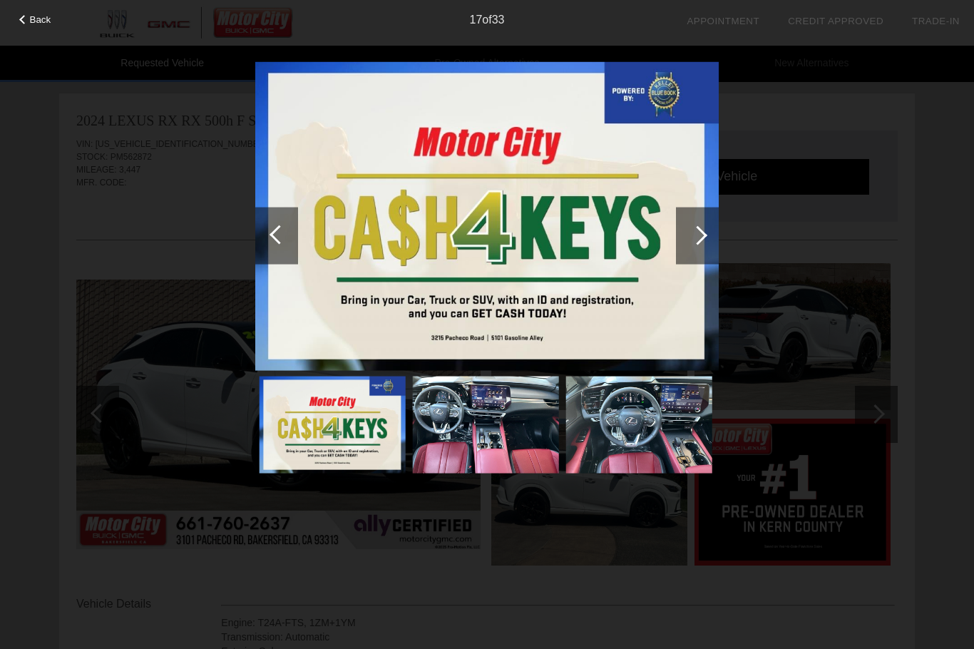
click at [280, 233] on div at bounding box center [279, 234] width 19 height 19
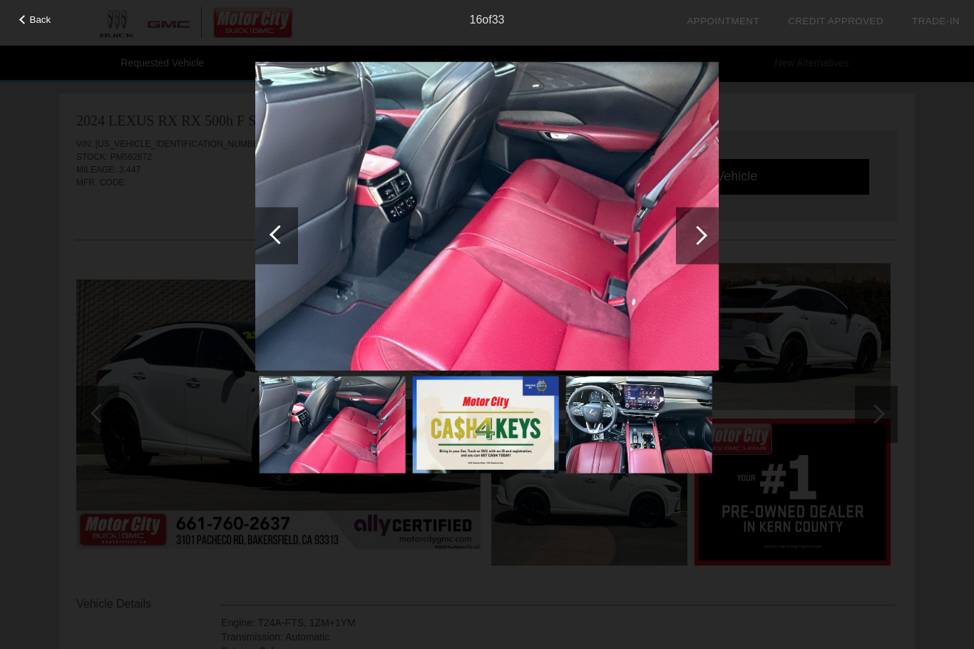
click at [277, 236] on div at bounding box center [279, 234] width 19 height 19
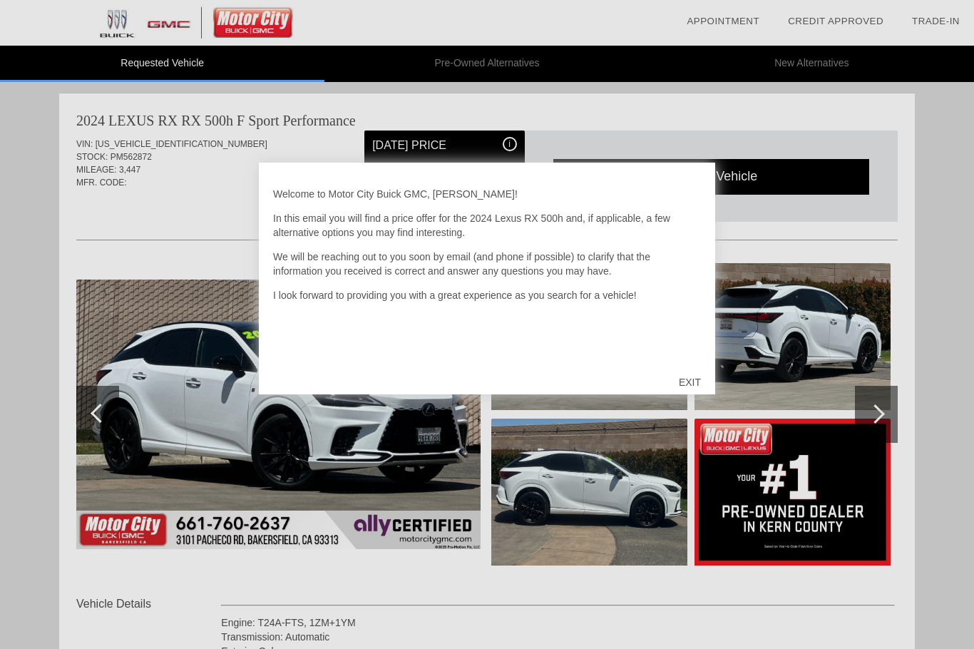
click at [693, 380] on div "EXIT" at bounding box center [690, 382] width 51 height 43
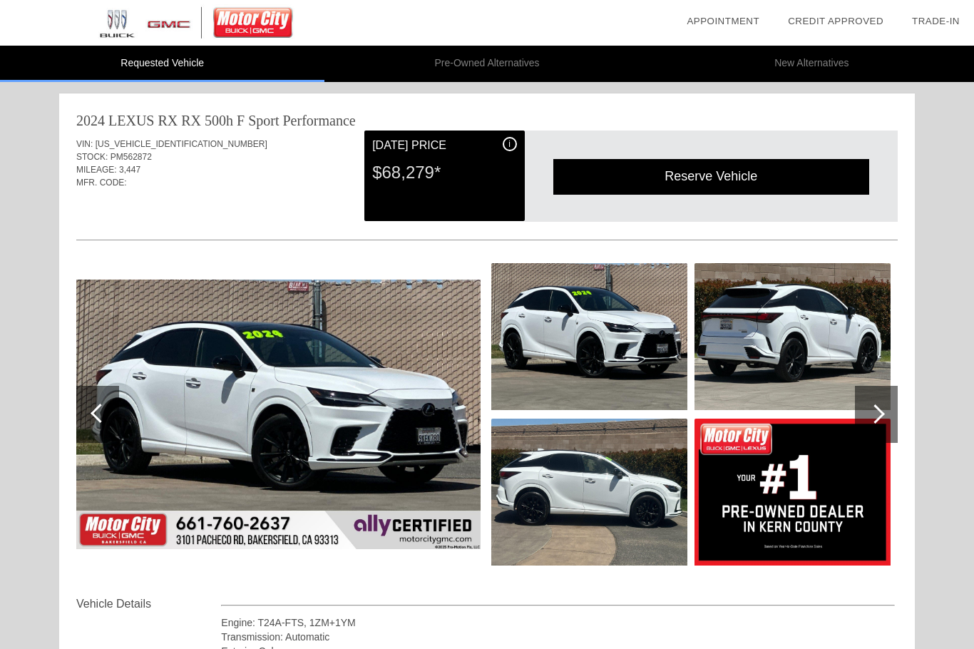
click at [193, 437] on img at bounding box center [278, 415] width 404 height 270
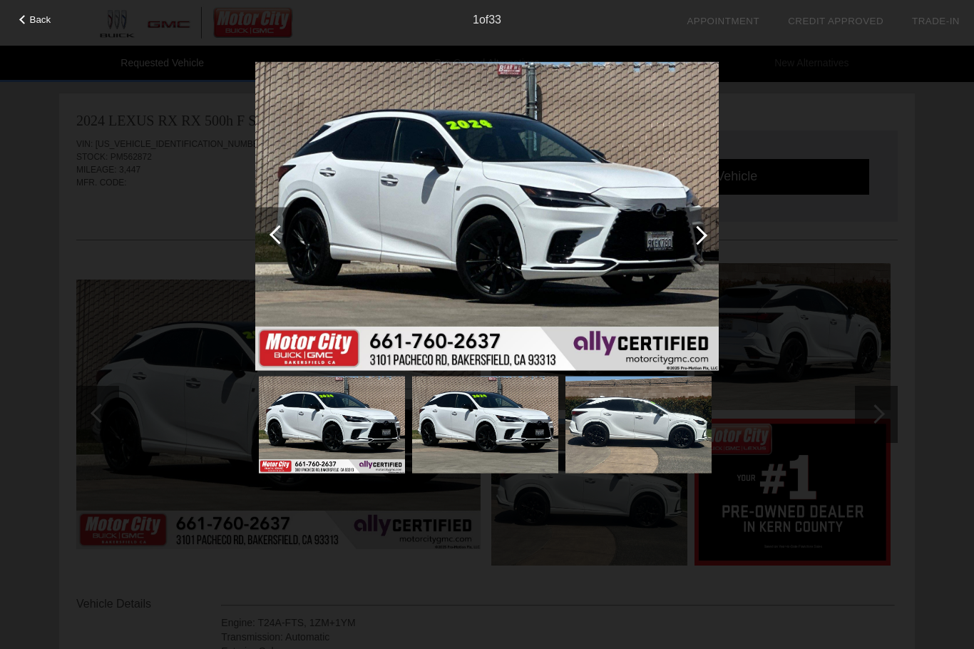
click at [704, 240] on div at bounding box center [697, 235] width 43 height 57
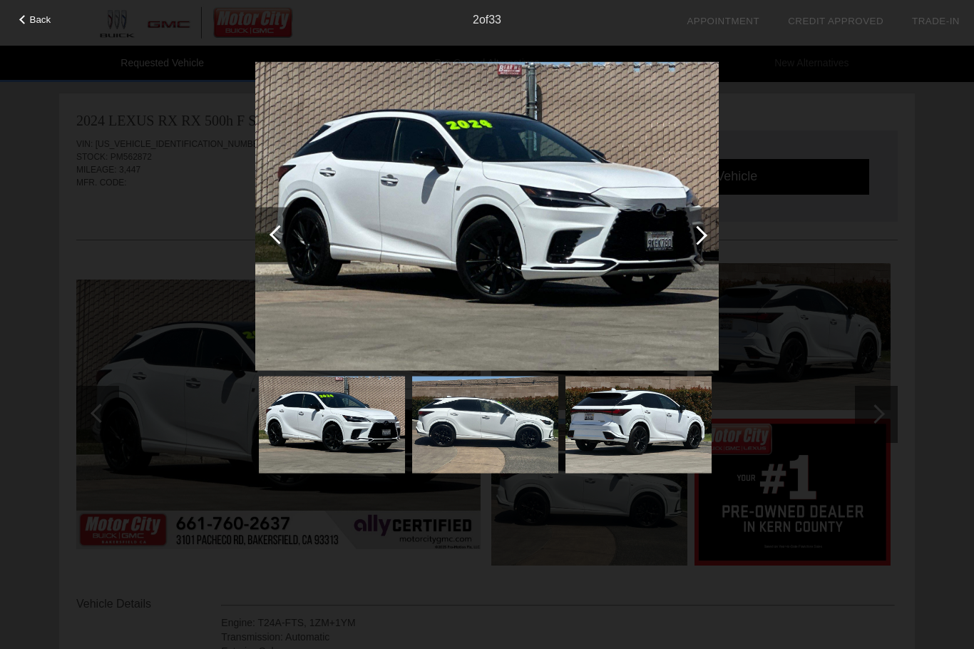
click at [707, 242] on div at bounding box center [697, 235] width 43 height 57
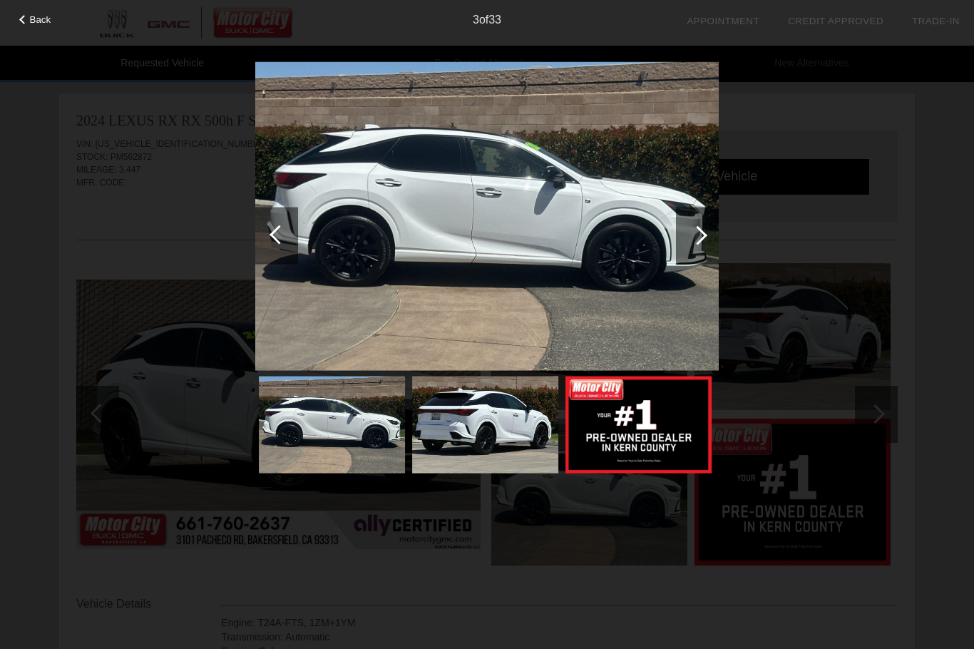
click at [698, 227] on div at bounding box center [697, 234] width 19 height 19
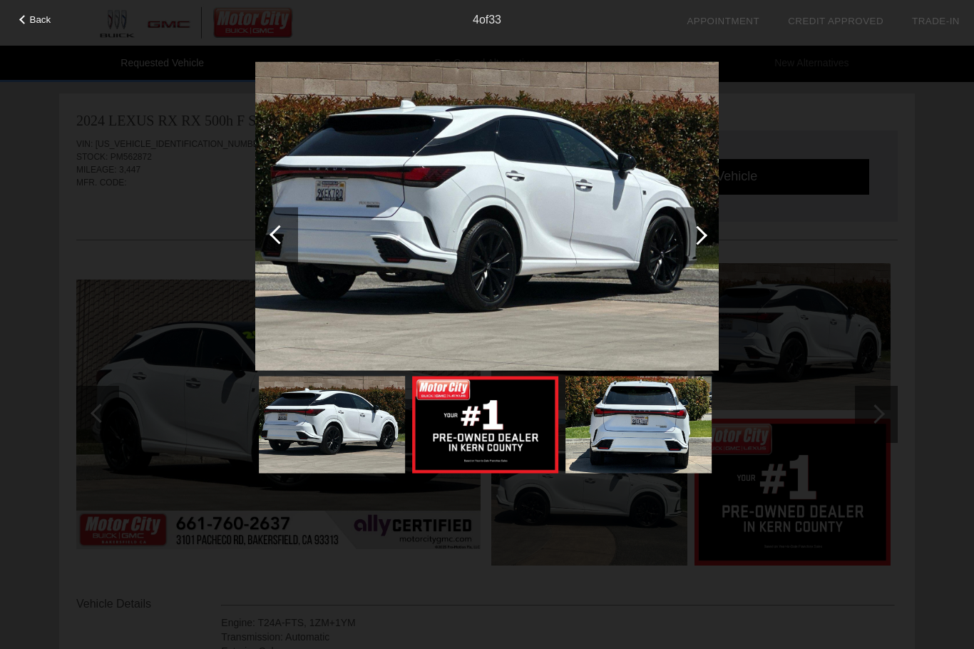
click at [701, 240] on div at bounding box center [697, 234] width 19 height 19
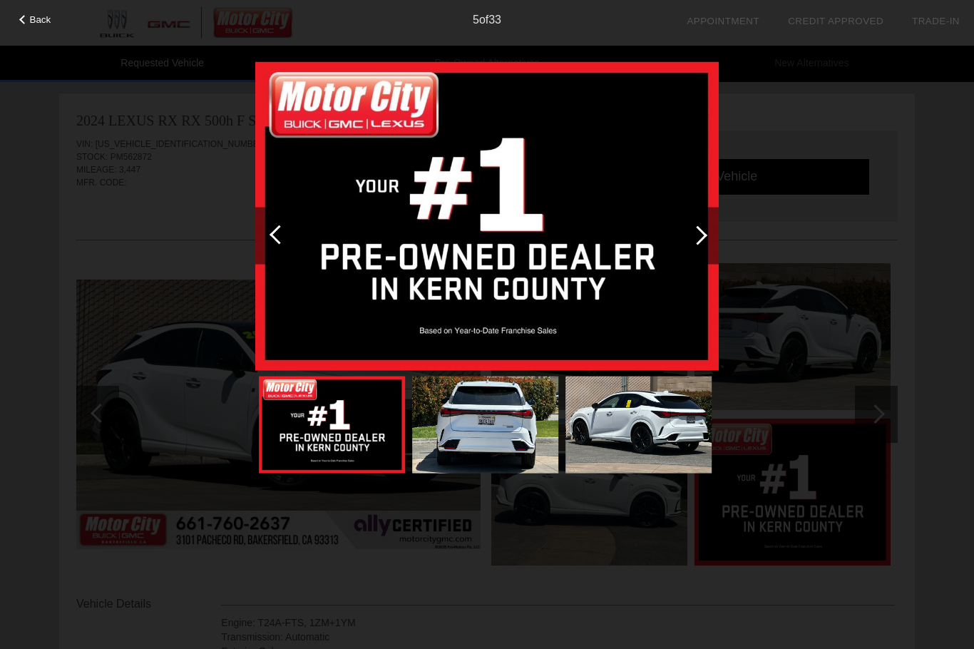
click at [697, 232] on div at bounding box center [697, 234] width 19 height 19
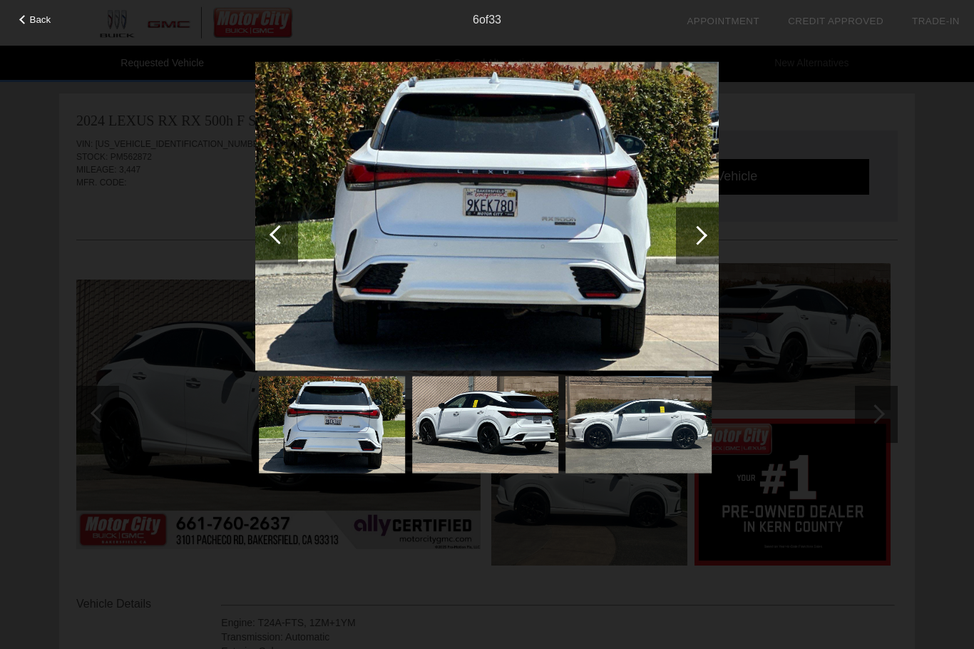
click at [701, 235] on div at bounding box center [697, 234] width 19 height 19
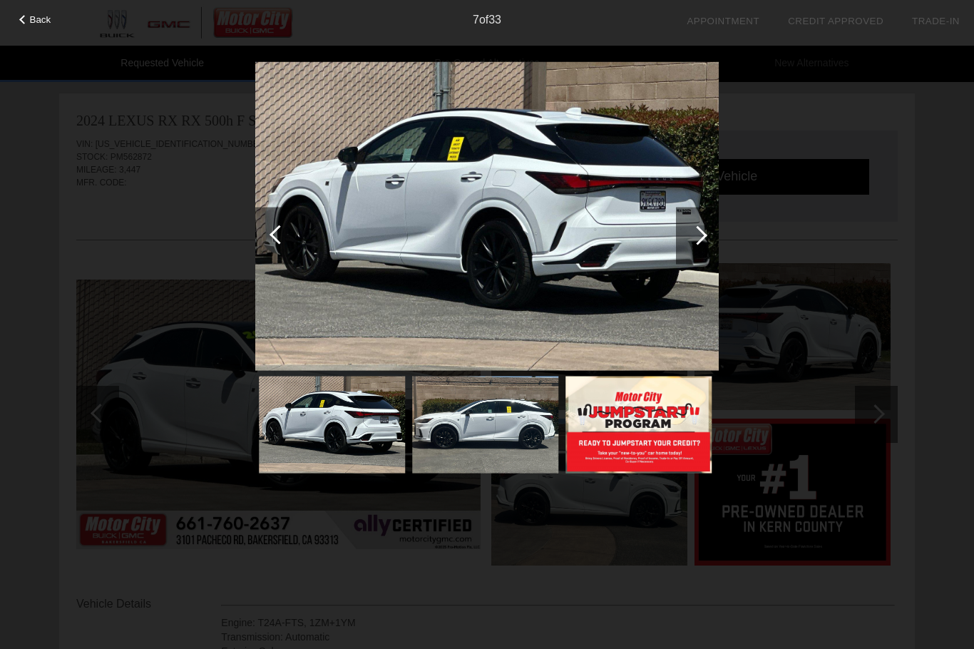
click at [697, 230] on div at bounding box center [697, 234] width 19 height 19
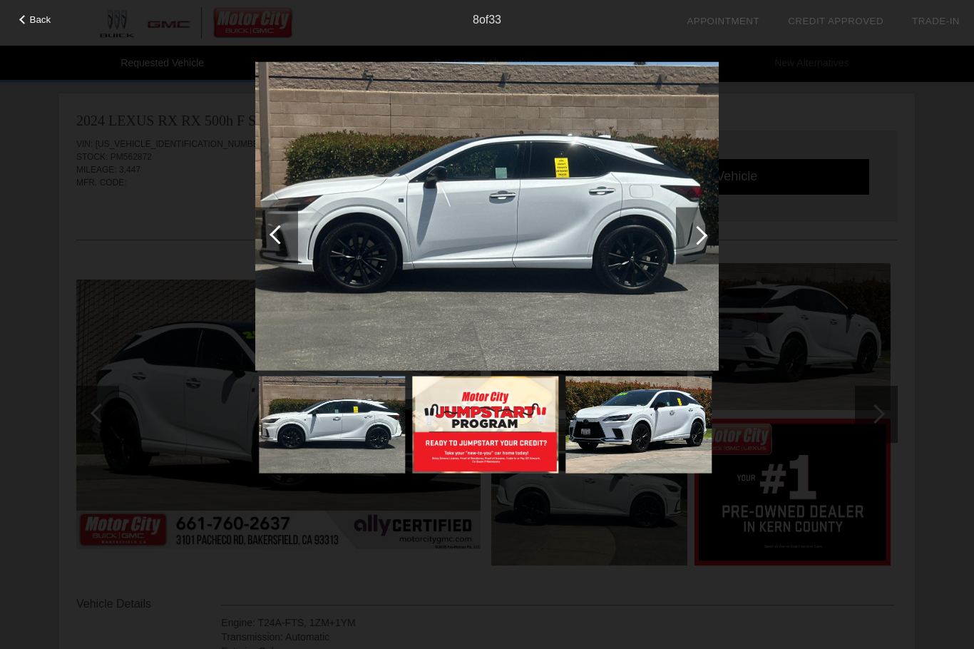
click at [708, 238] on div at bounding box center [697, 235] width 43 height 57
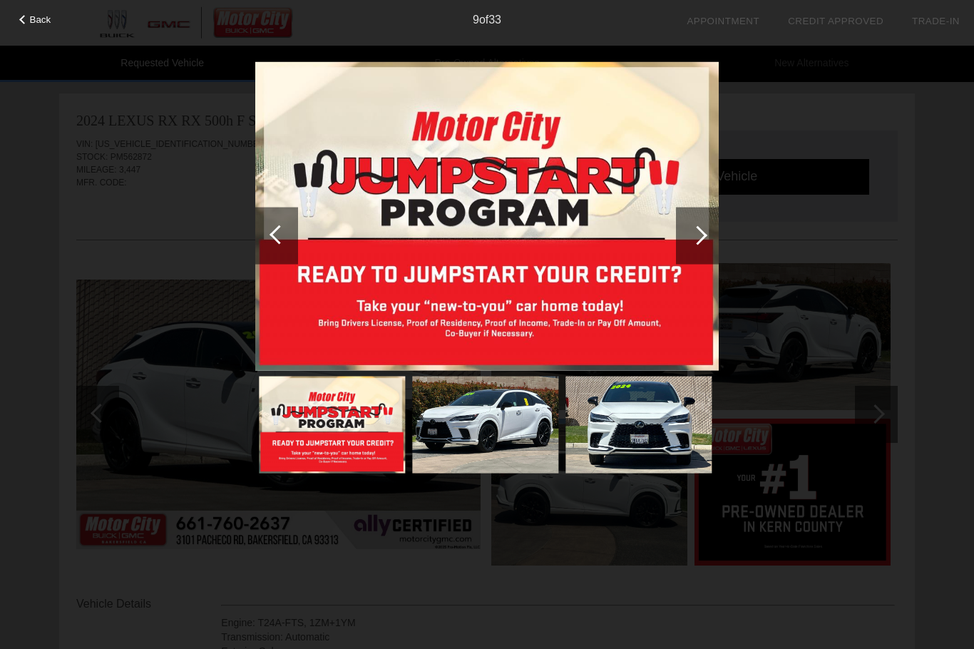
click at [703, 235] on div at bounding box center [697, 234] width 19 height 19
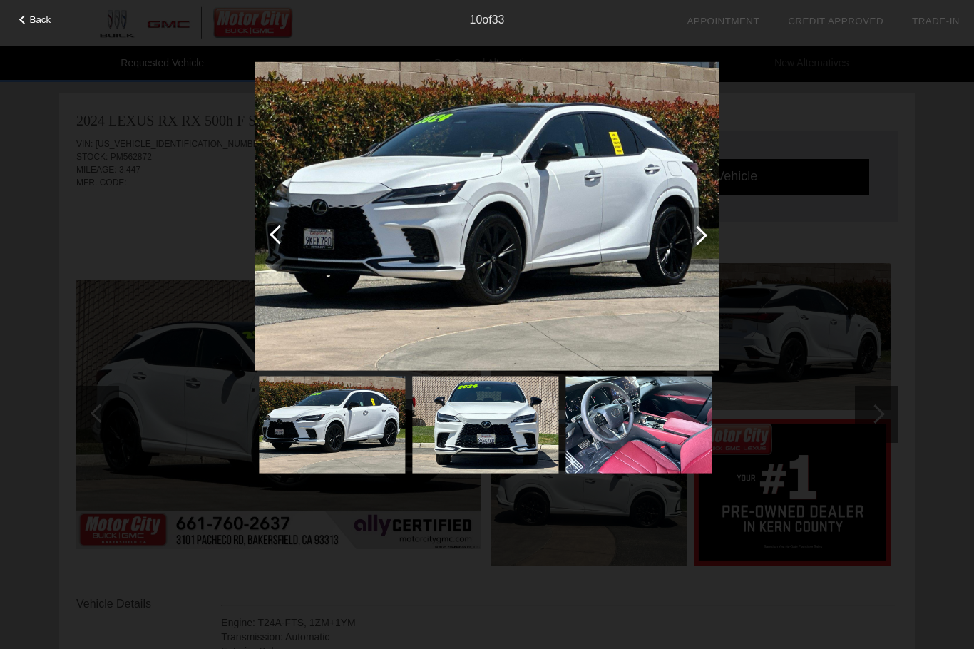
click at [695, 236] on div at bounding box center [697, 234] width 19 height 19
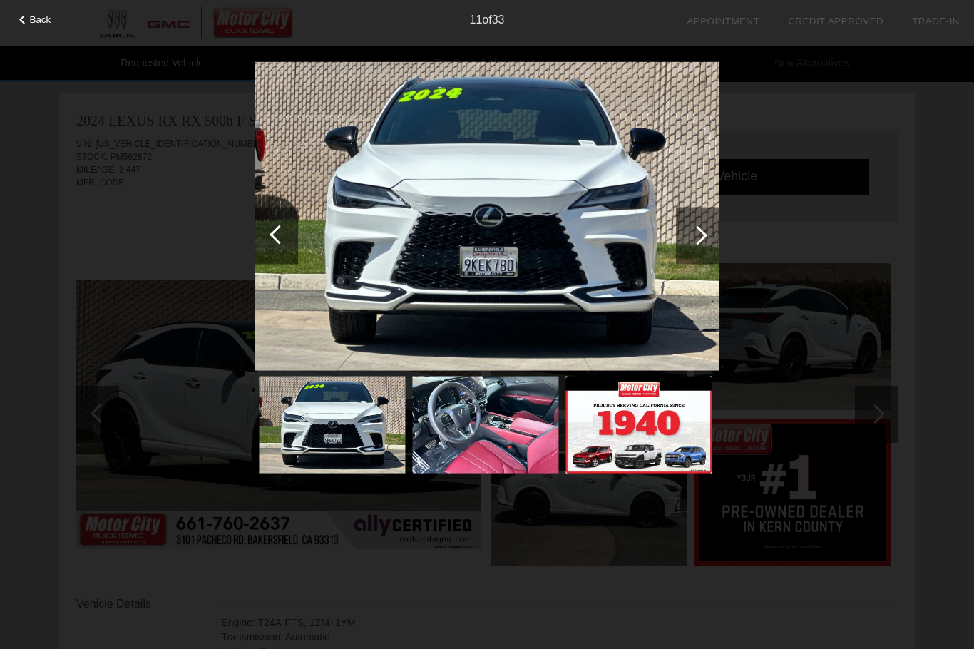
click at [700, 237] on div at bounding box center [697, 234] width 19 height 19
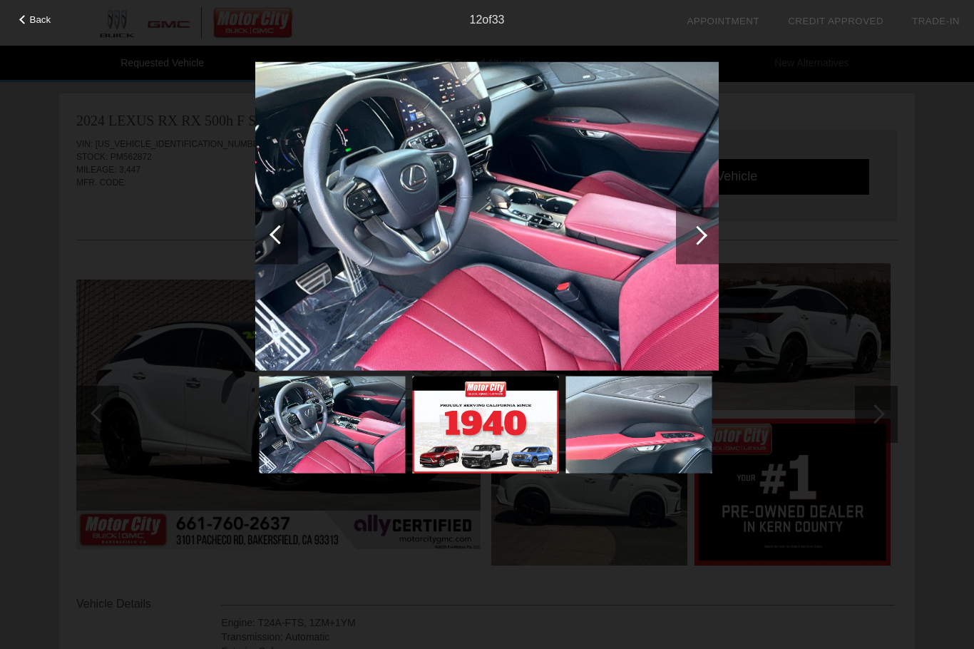
click at [714, 240] on div at bounding box center [697, 235] width 43 height 57
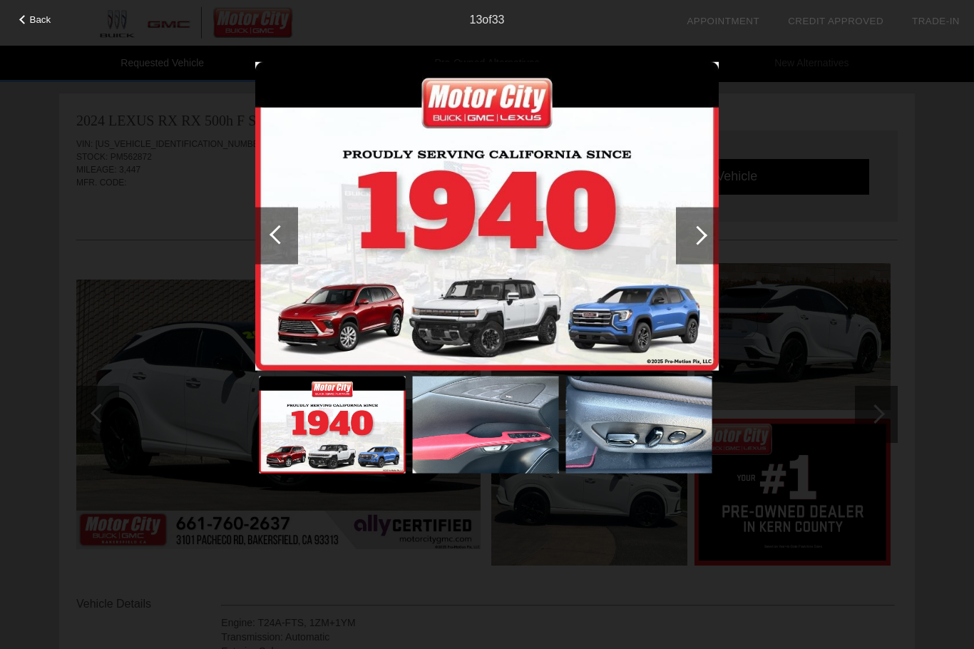
click at [693, 234] on div at bounding box center [697, 234] width 19 height 19
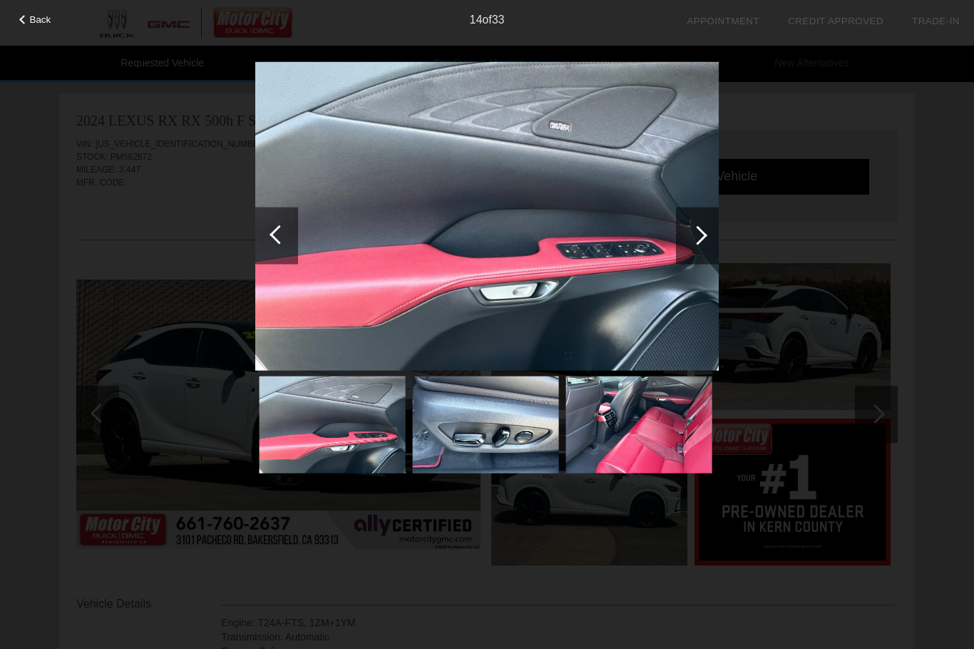
click at [702, 233] on div at bounding box center [697, 234] width 19 height 19
